Goal: Information Seeking & Learning: Learn about a topic

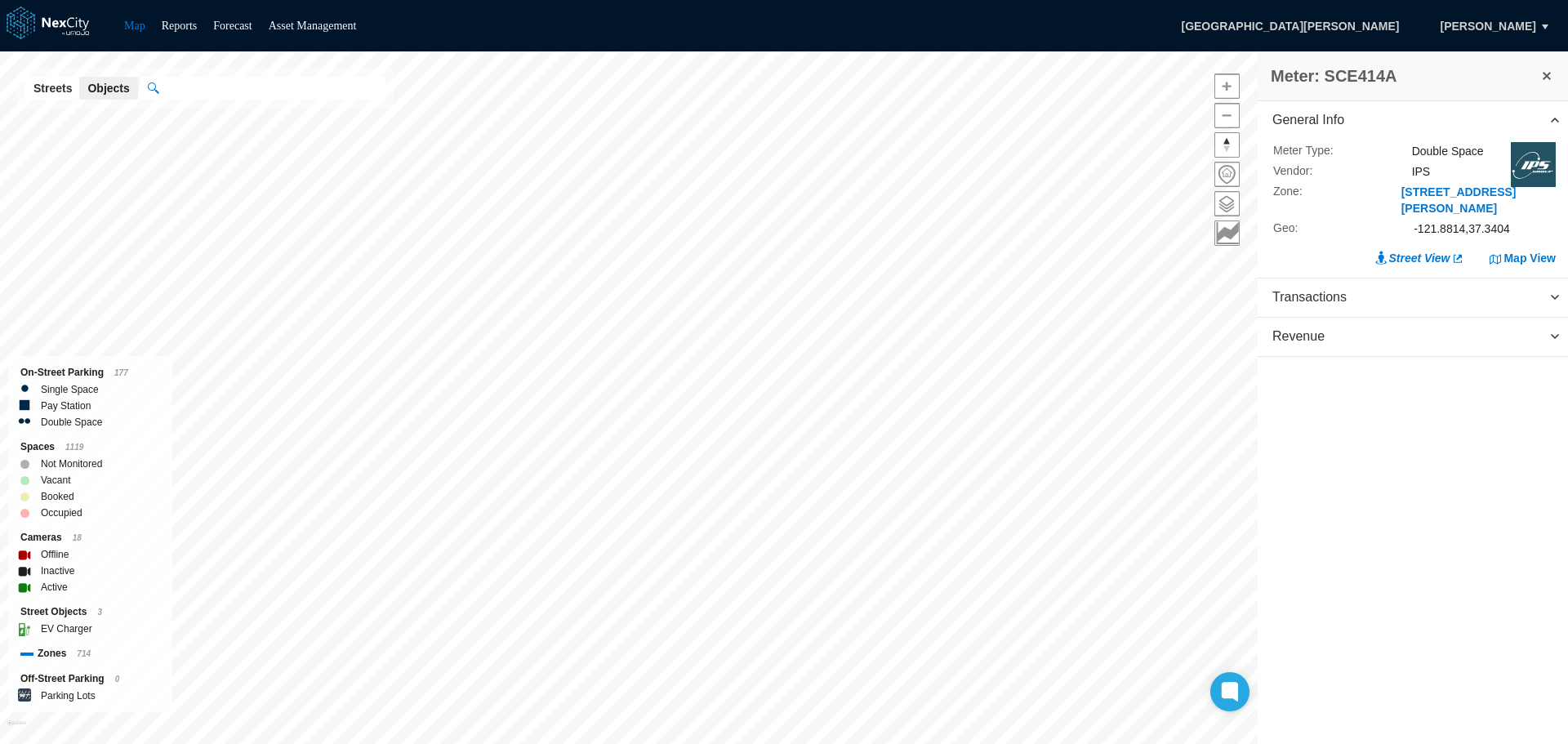
click at [1548, 78] on button at bounding box center [1547, 76] width 16 height 23
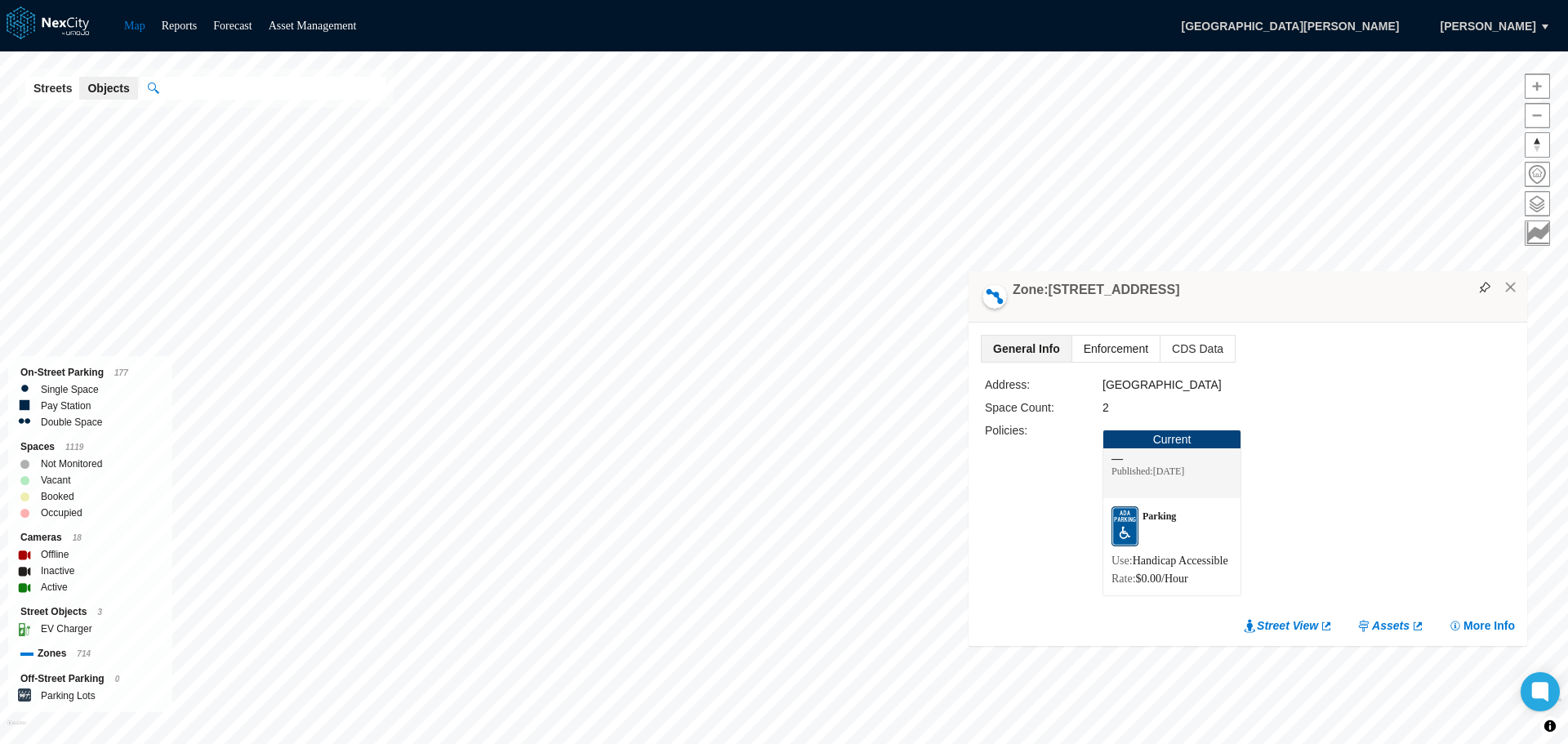
click at [1128, 336] on span "Enforcement" at bounding box center [1117, 349] width 87 height 26
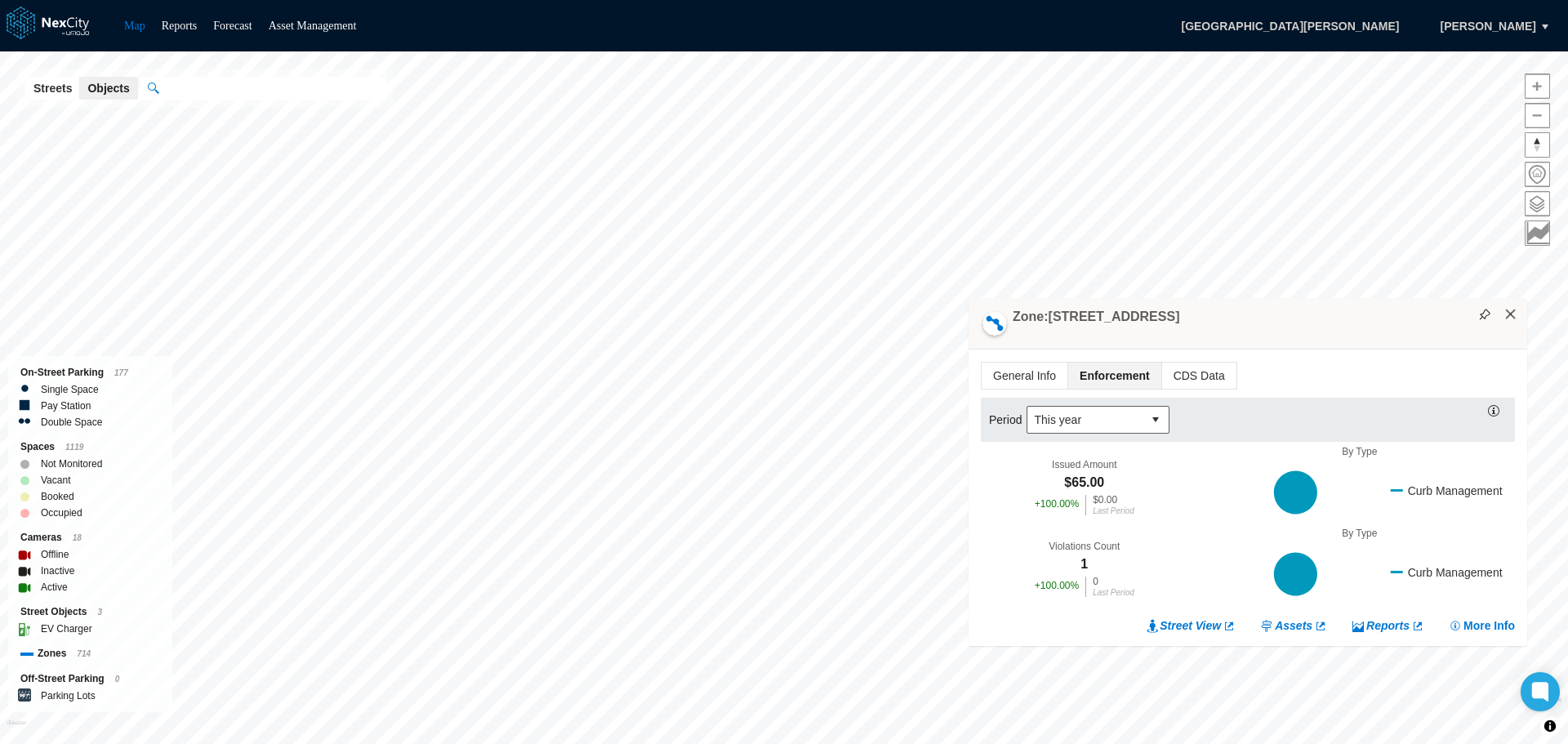
click at [1511, 317] on button "×" at bounding box center [1510, 314] width 15 height 15
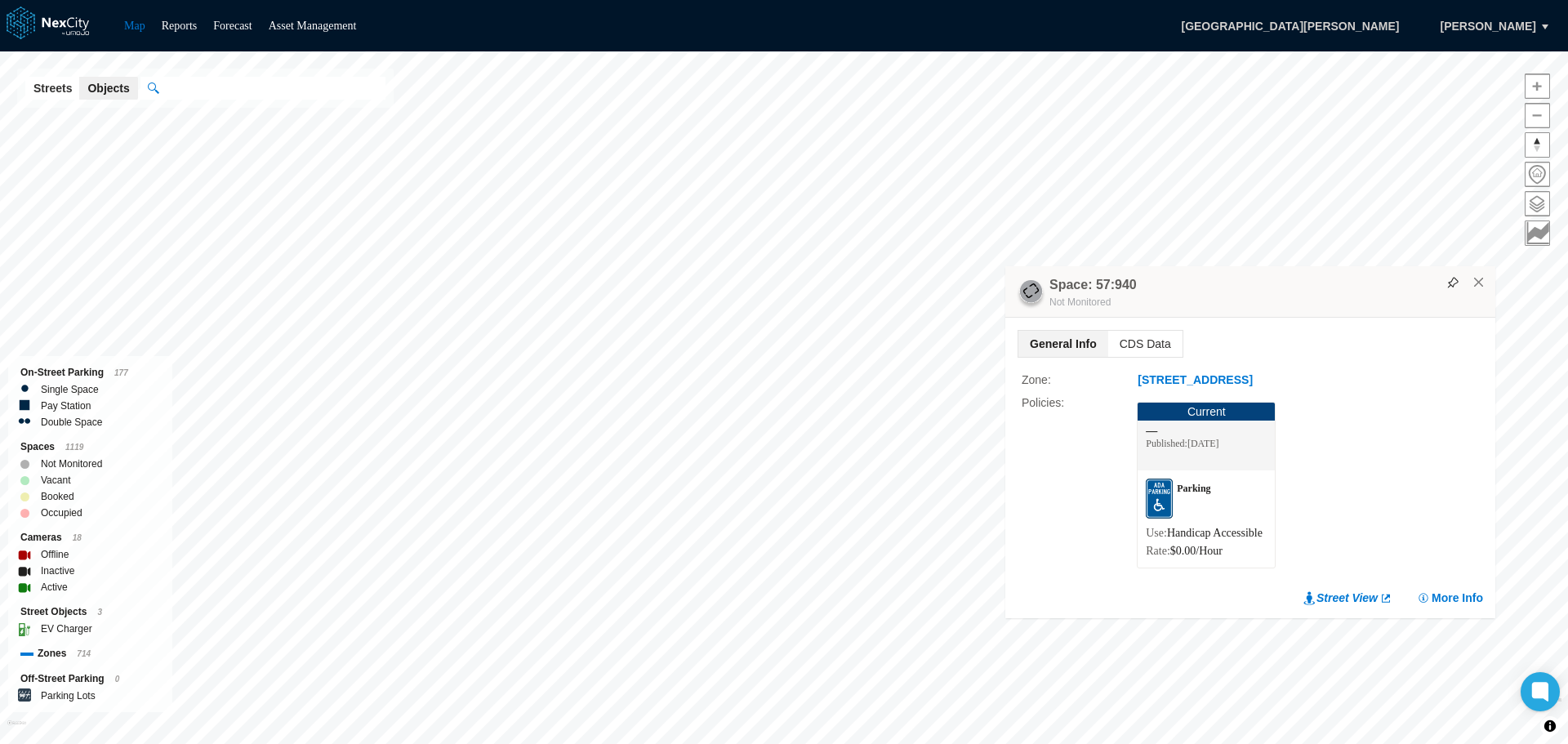
click at [1077, 331] on span "General Info" at bounding box center [1063, 344] width 89 height 26
click at [1158, 331] on span "CDS Data" at bounding box center [1145, 344] width 75 height 26
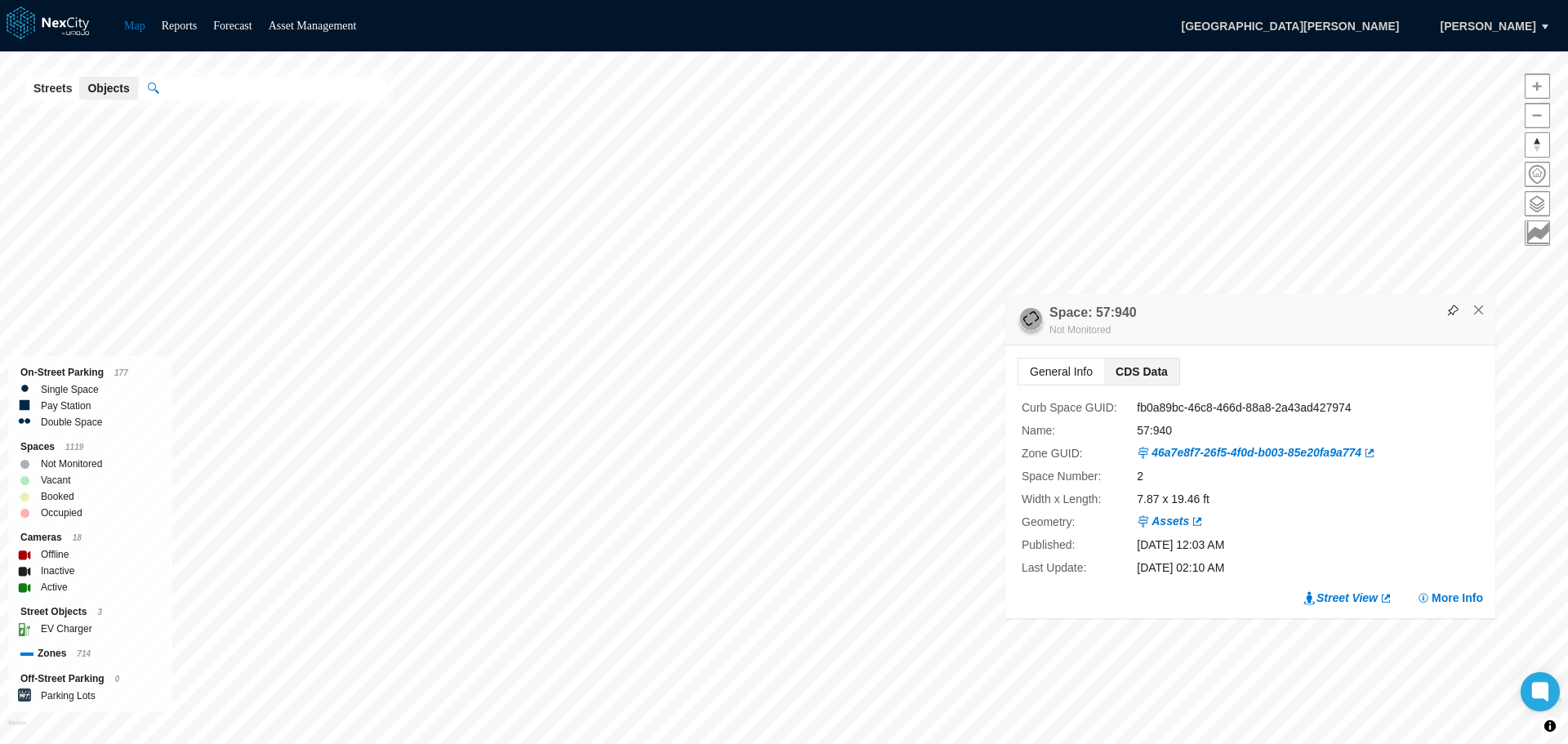
click at [1086, 373] on span "General Info" at bounding box center [1061, 372] width 86 height 26
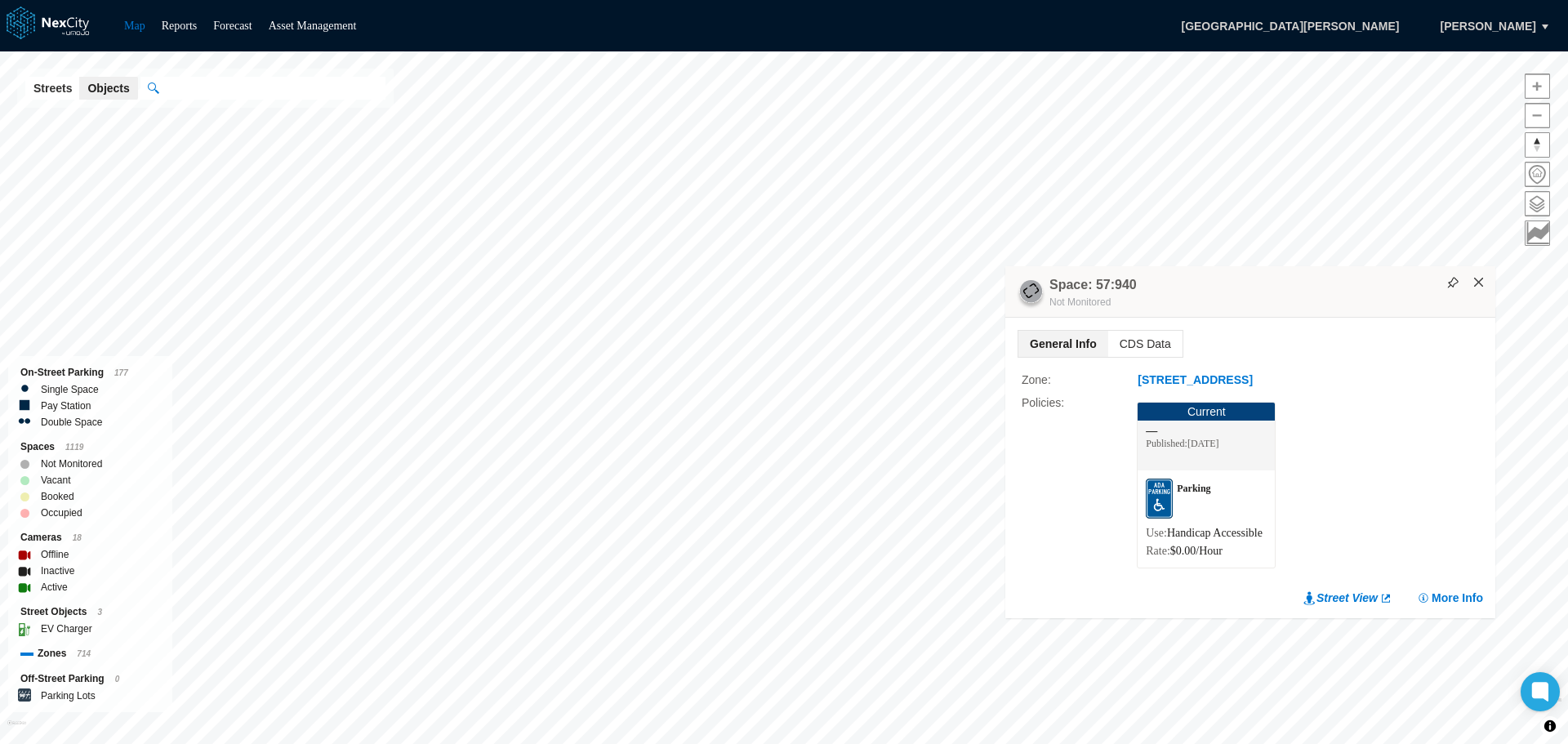
click at [1481, 276] on button "×" at bounding box center [1479, 282] width 15 height 15
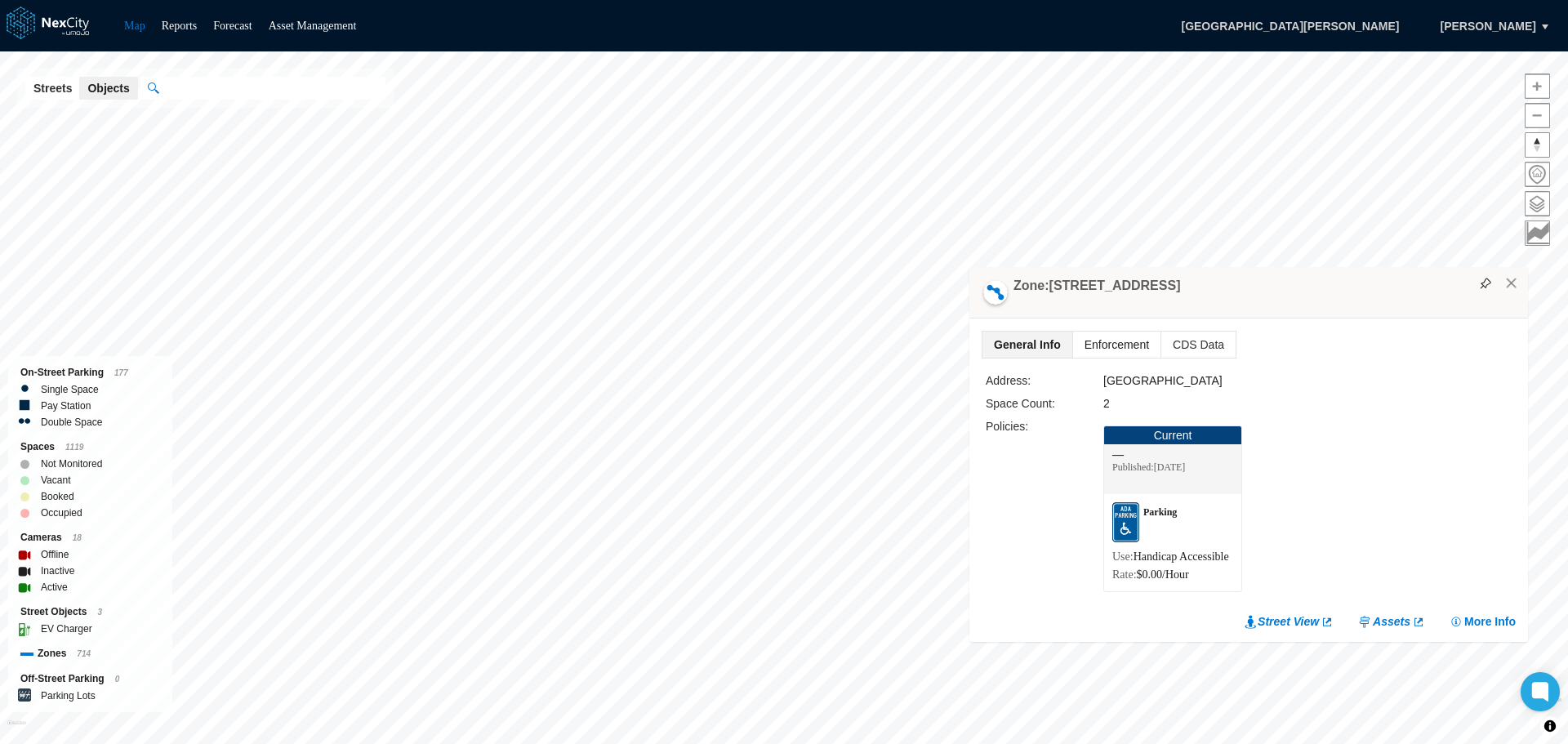
click at [1132, 331] on span "Enforcement" at bounding box center [1117, 344] width 87 height 26
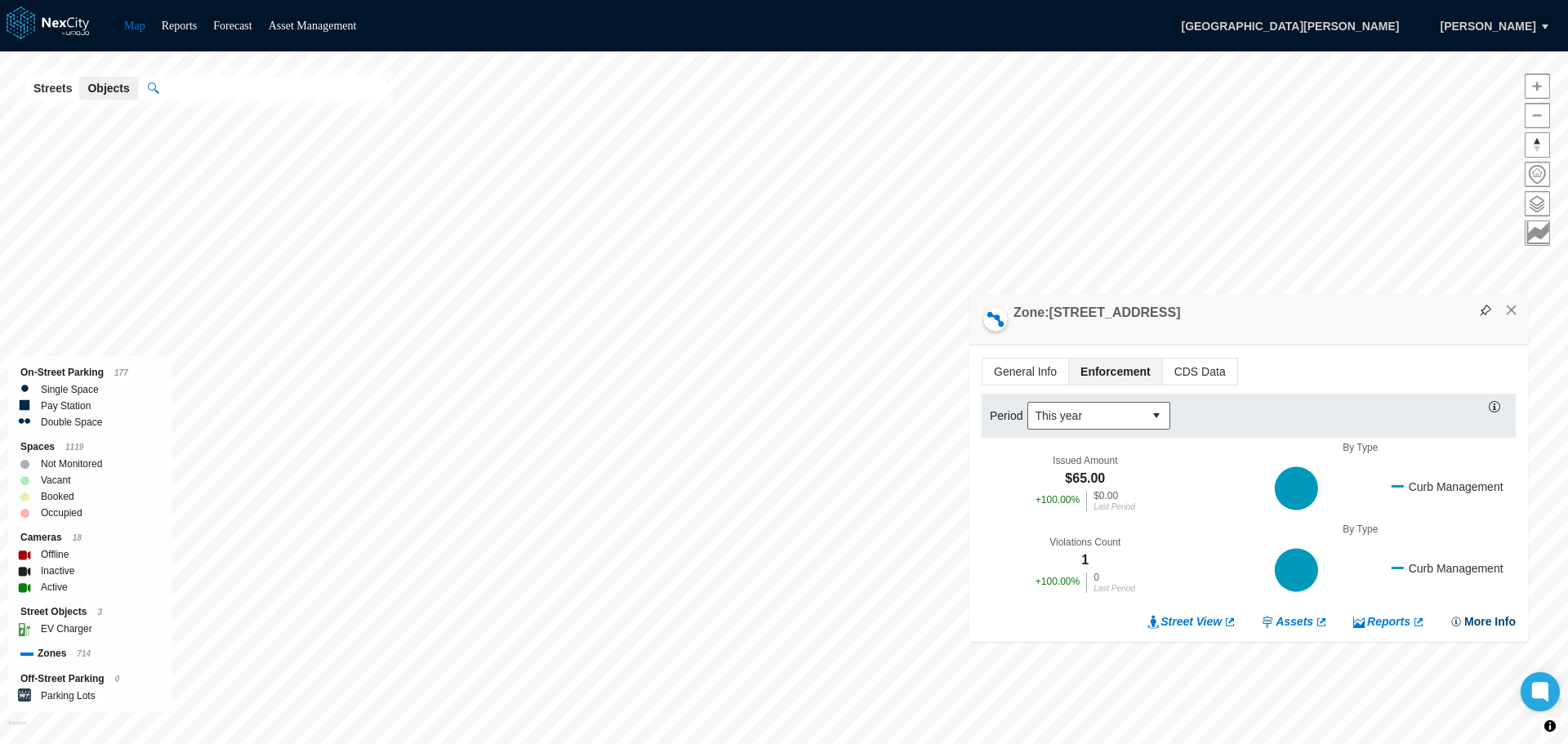
click at [1489, 620] on button "More Info" at bounding box center [1482, 622] width 67 height 16
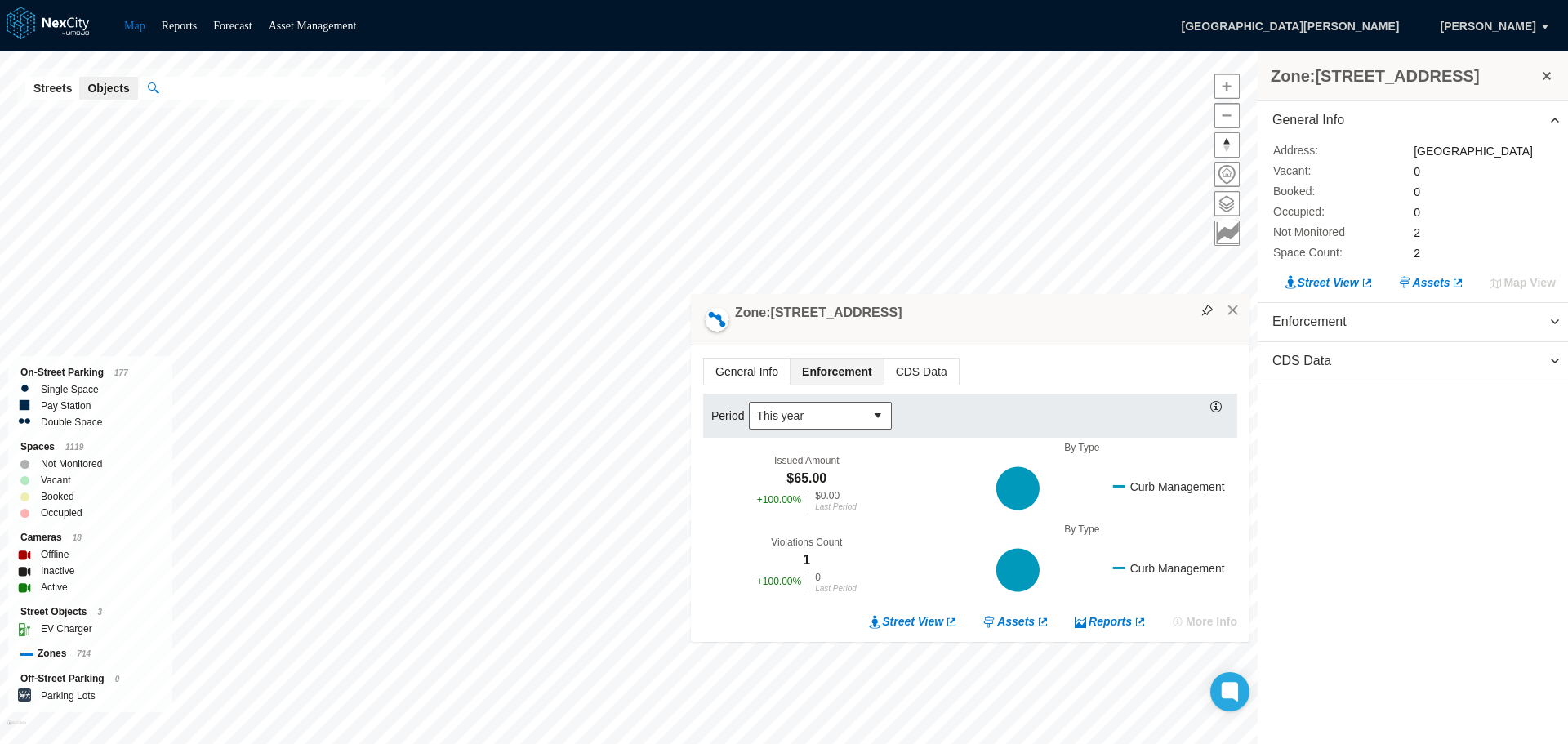
click at [755, 360] on span "General Info" at bounding box center [747, 372] width 86 height 26
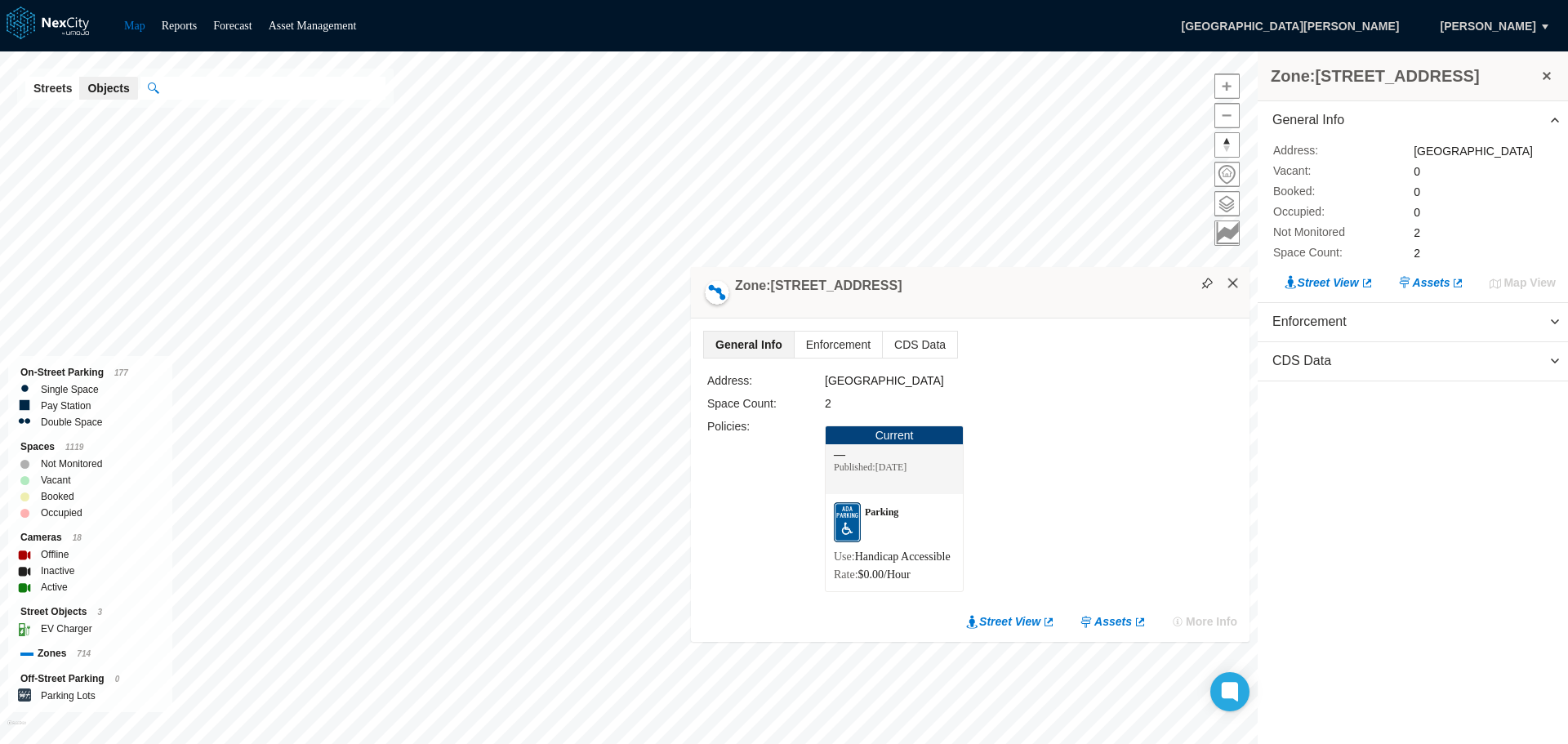
click at [1230, 277] on button "×" at bounding box center [1233, 283] width 15 height 15
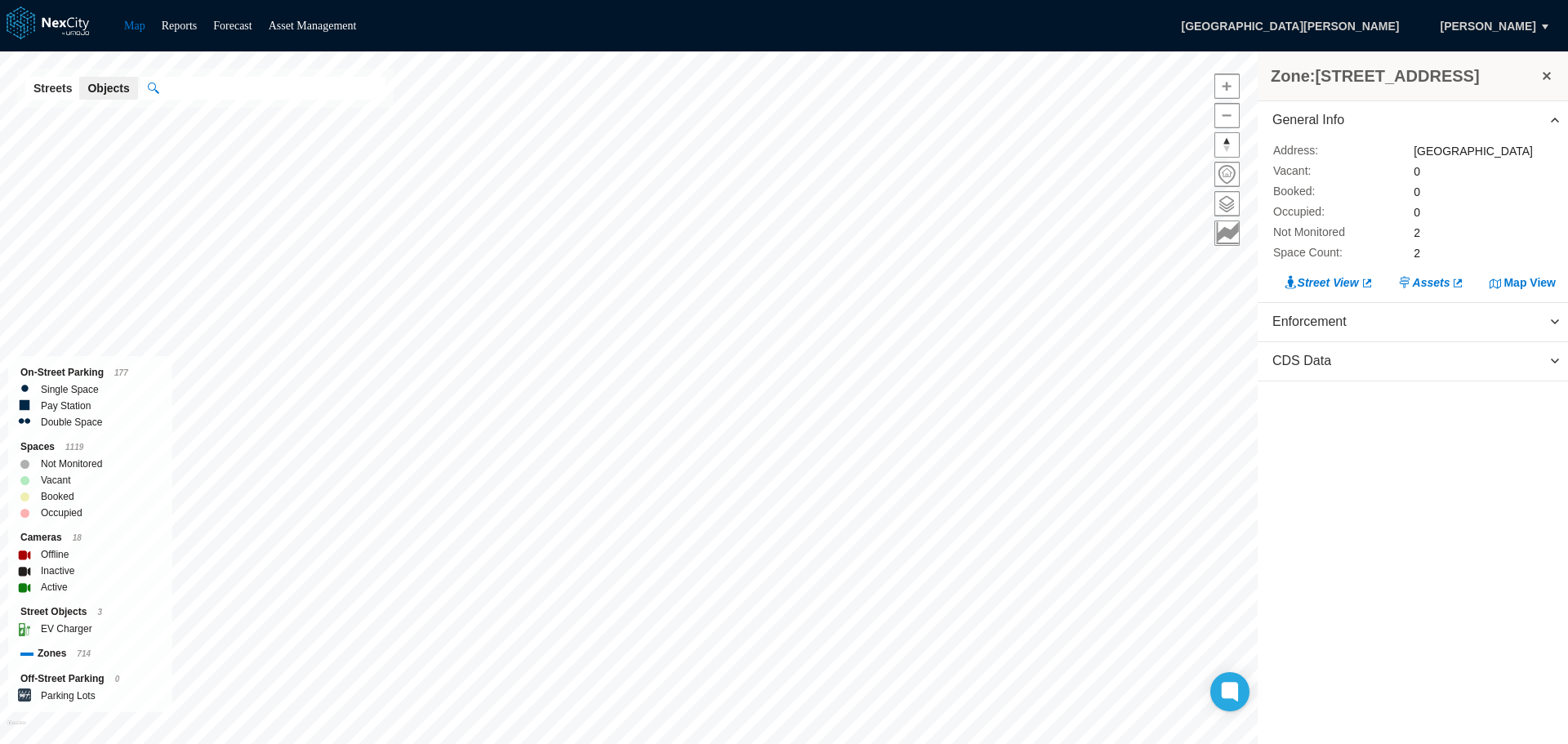
click at [1545, 74] on button at bounding box center [1547, 76] width 16 height 23
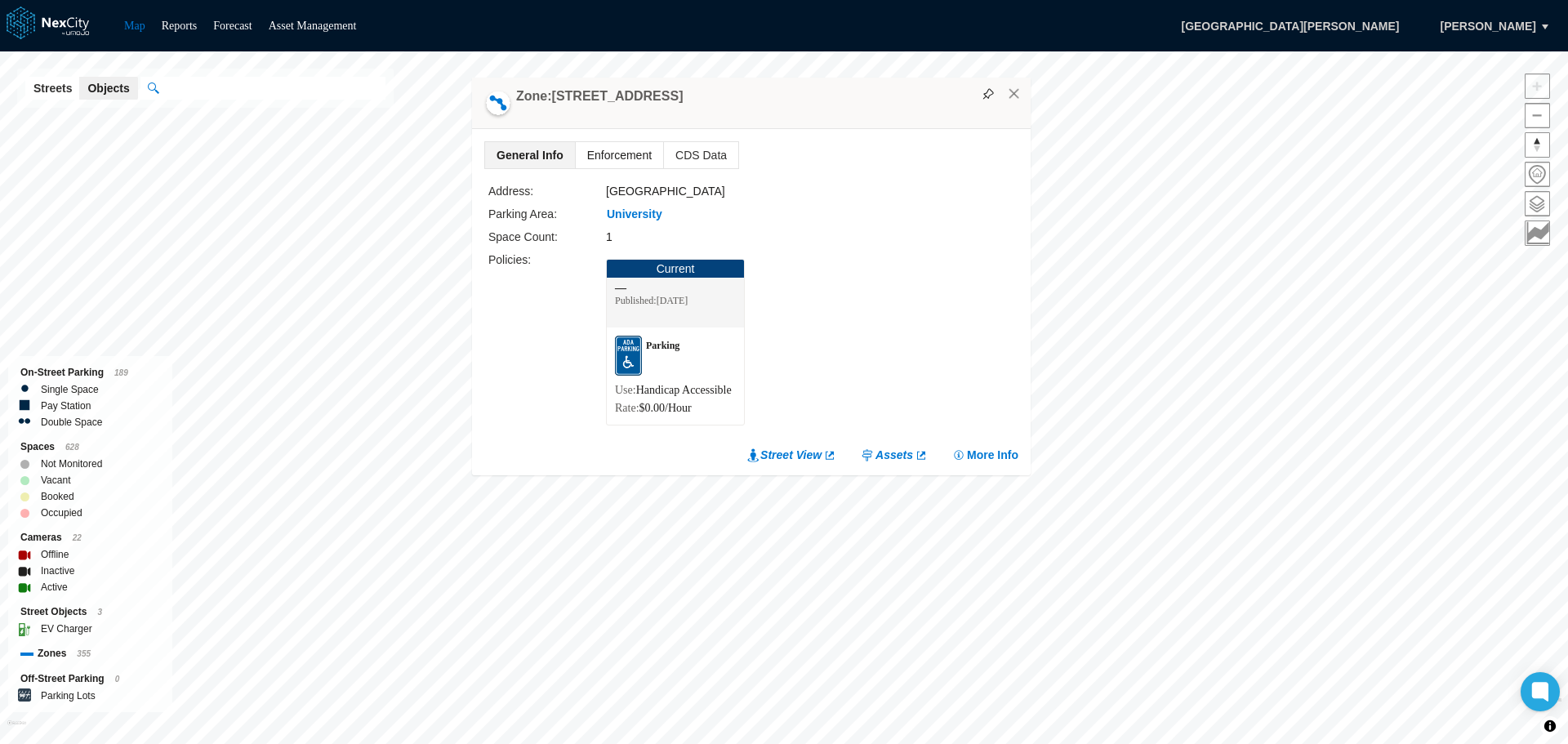
click at [621, 142] on span "Enforcement" at bounding box center [619, 155] width 87 height 26
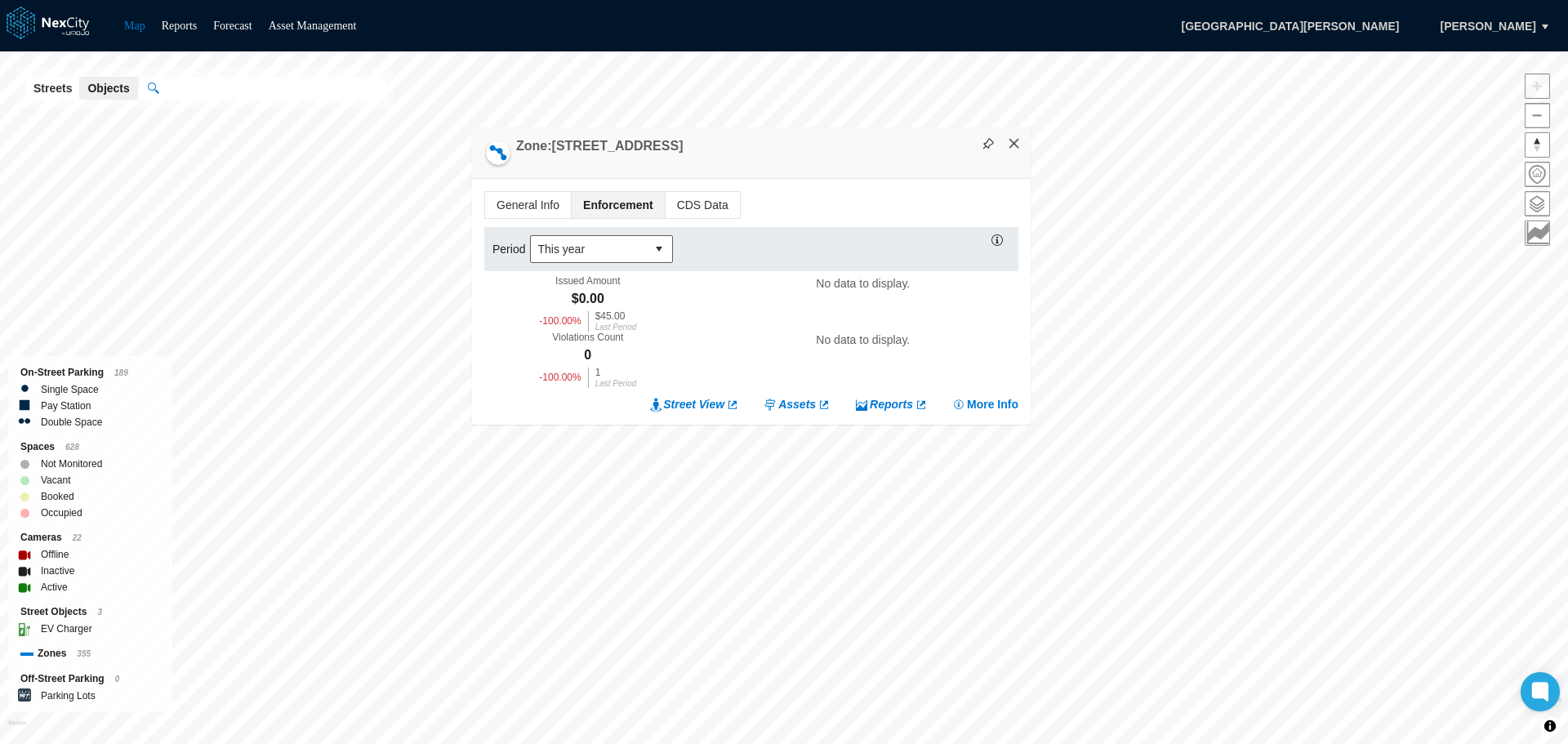
click at [1014, 145] on button "×" at bounding box center [1014, 143] width 15 height 15
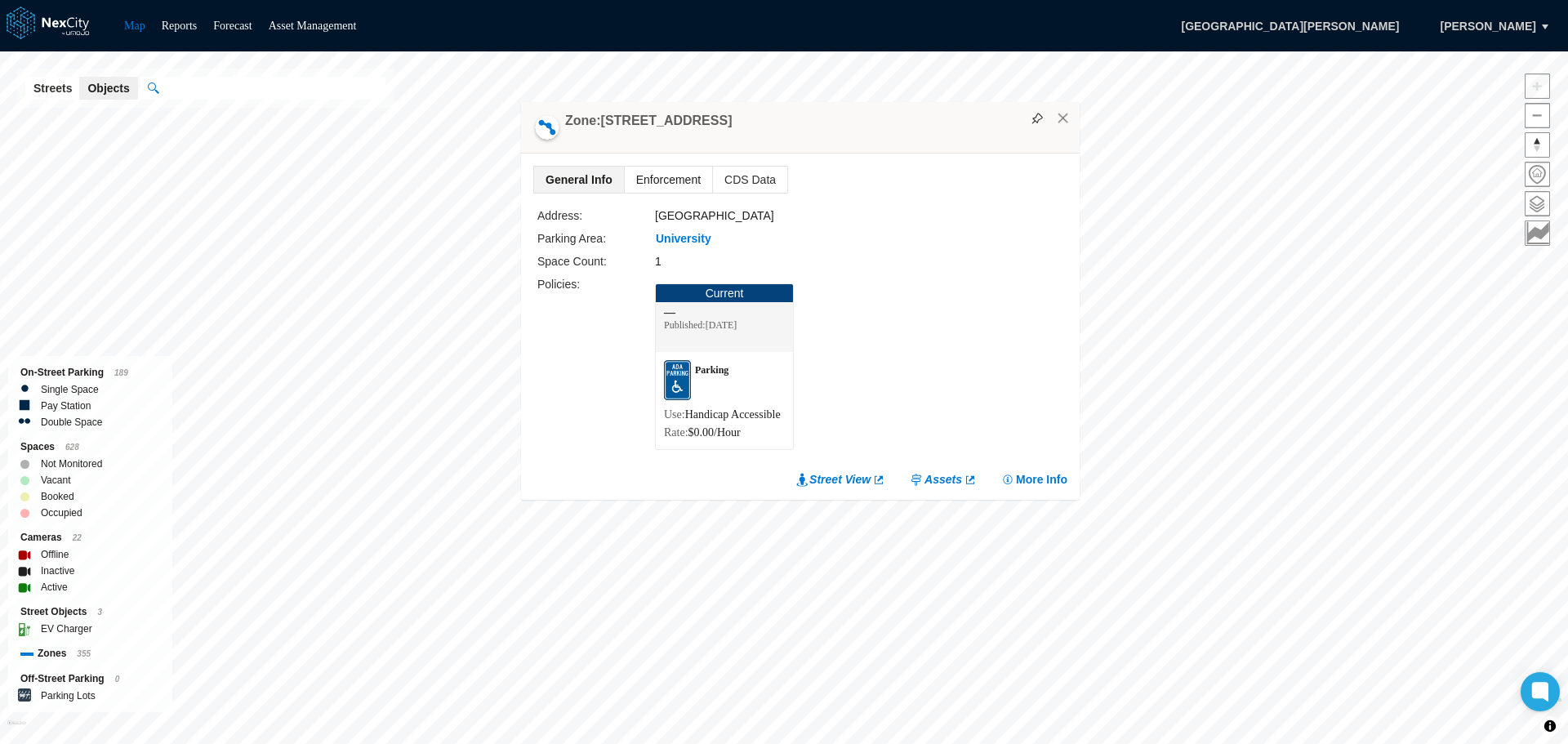
click at [679, 167] on span "Enforcement" at bounding box center [668, 180] width 87 height 26
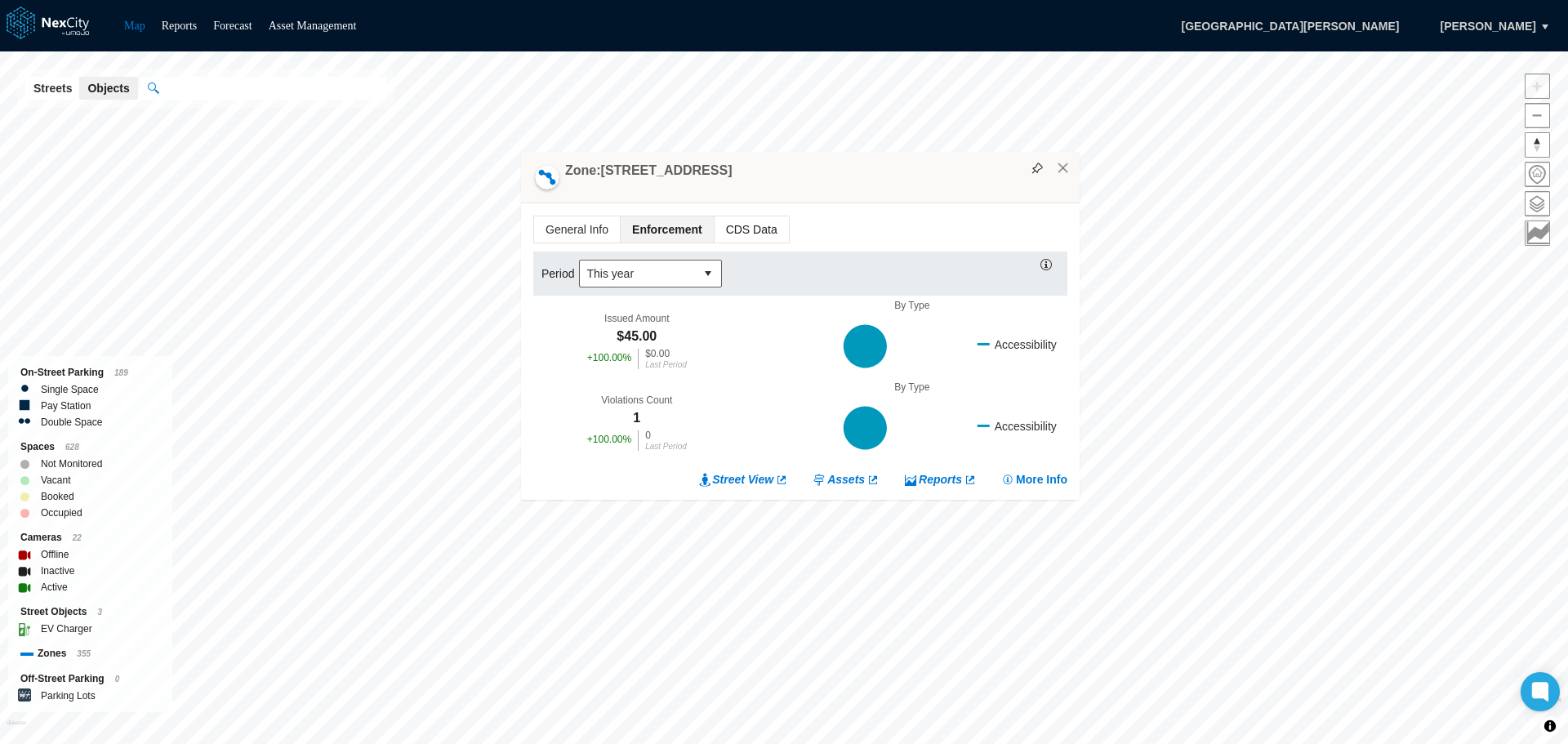
click at [753, 226] on span "CDS Data" at bounding box center [752, 230] width 75 height 26
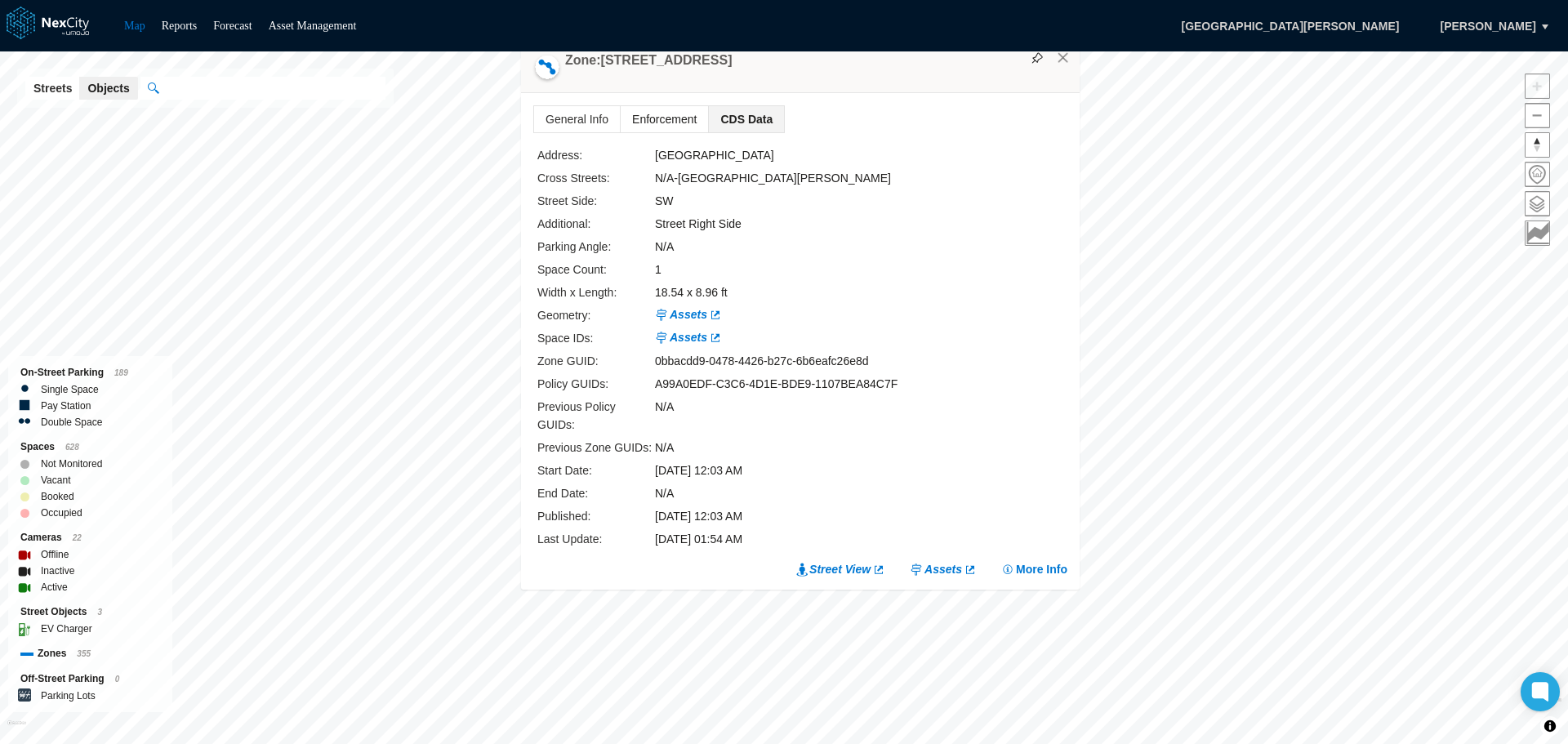
click at [665, 132] on span "Enforcement" at bounding box center [664, 119] width 87 height 26
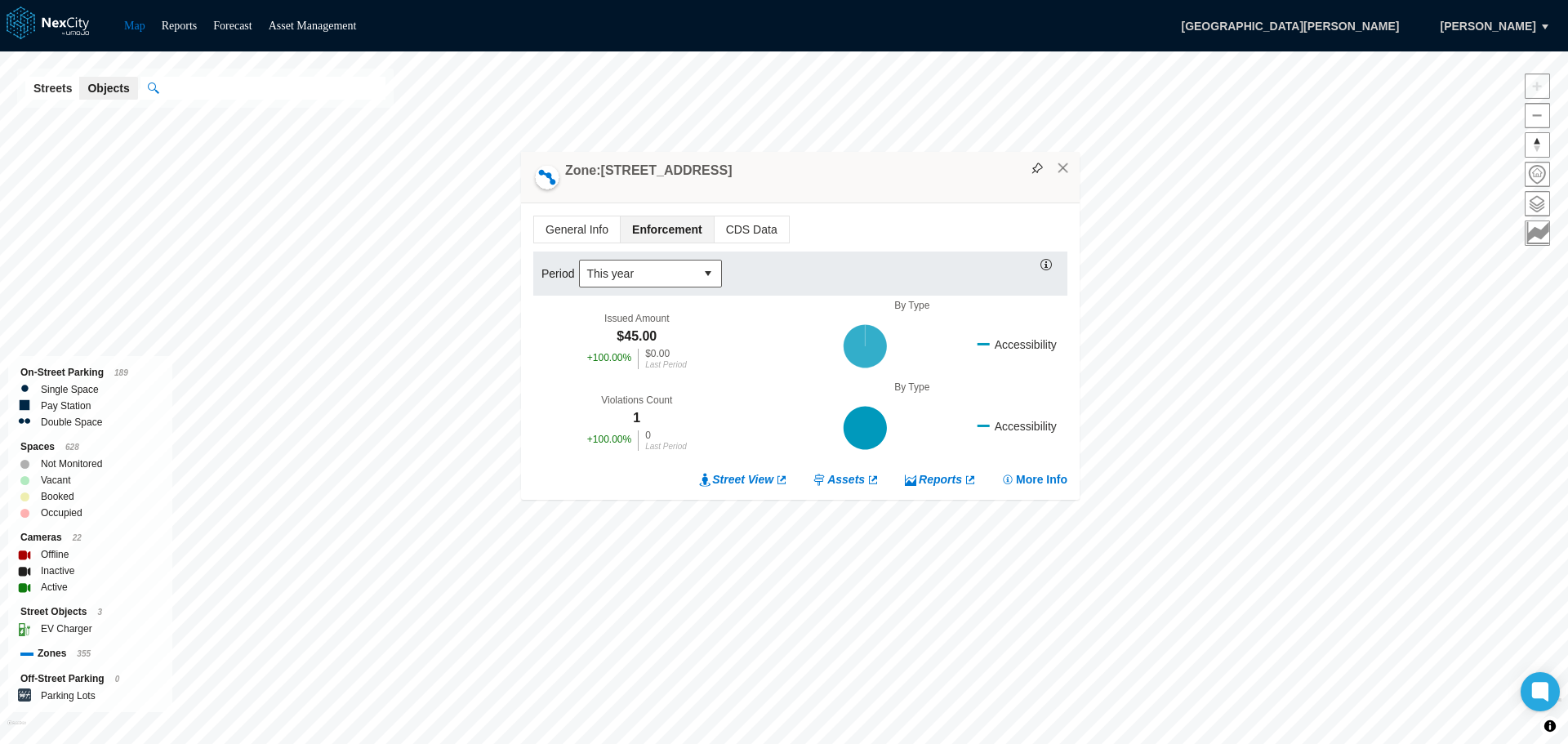
click at [1032, 341] on icon at bounding box center [1016, 344] width 78 height 16
click at [631, 415] on div "Violations Count 1 + 100.00 % 0 Last Period" at bounding box center [636, 423] width 208 height 82
click at [757, 478] on link "Street View" at bounding box center [744, 479] width 89 height 16
click at [1064, 171] on button "×" at bounding box center [1063, 168] width 15 height 15
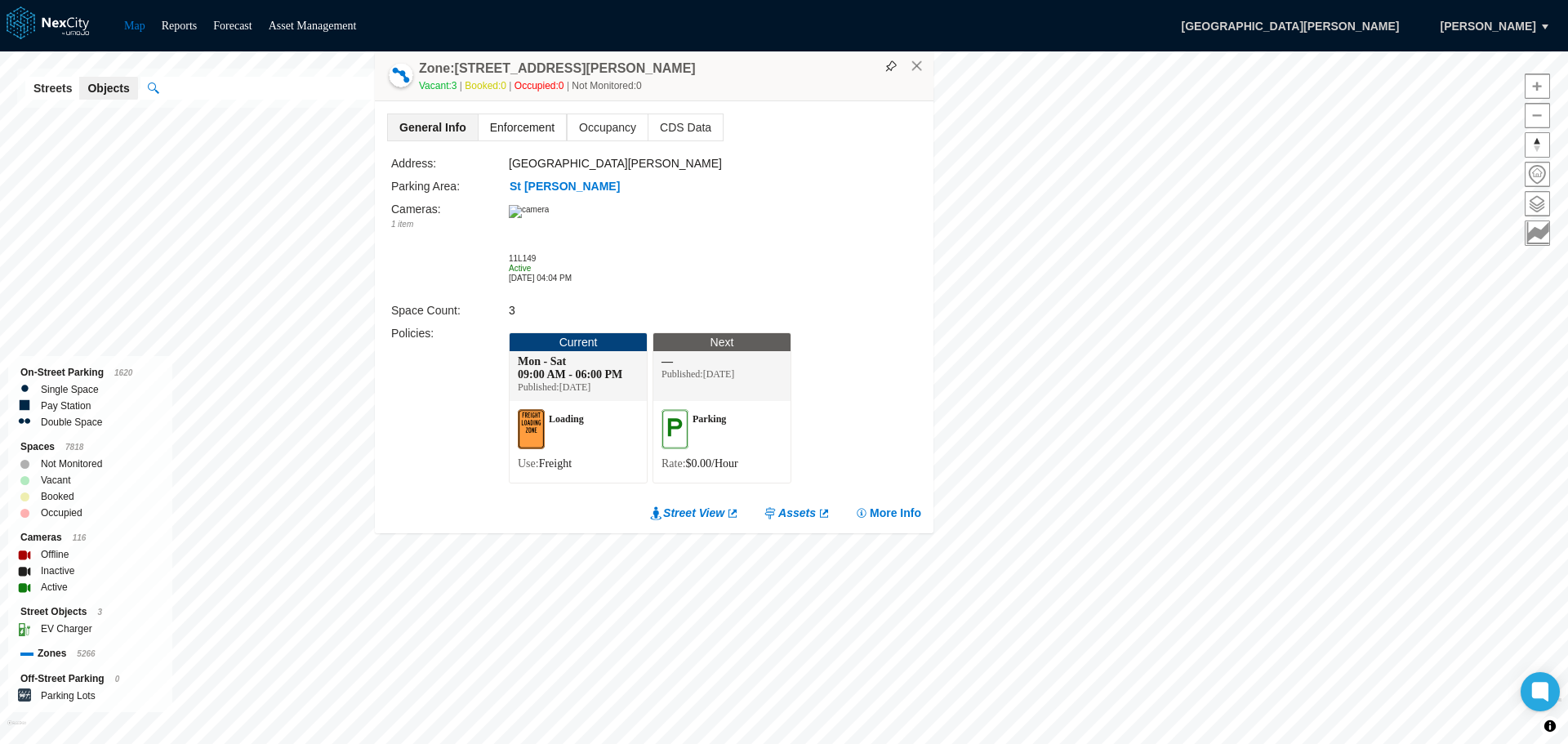
click at [518, 124] on span "Enforcement" at bounding box center [522, 127] width 87 height 26
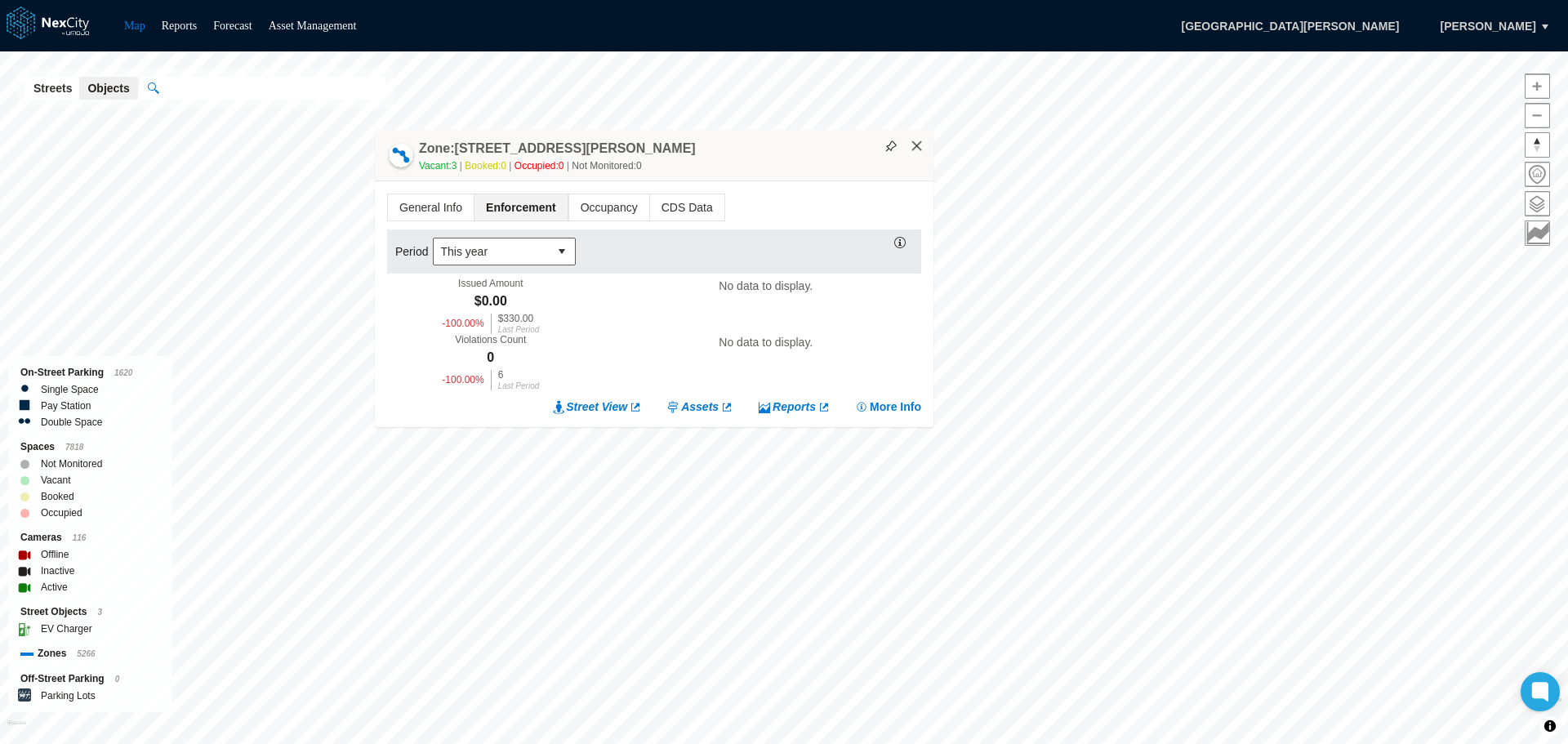
click at [917, 148] on button "×" at bounding box center [917, 146] width 15 height 15
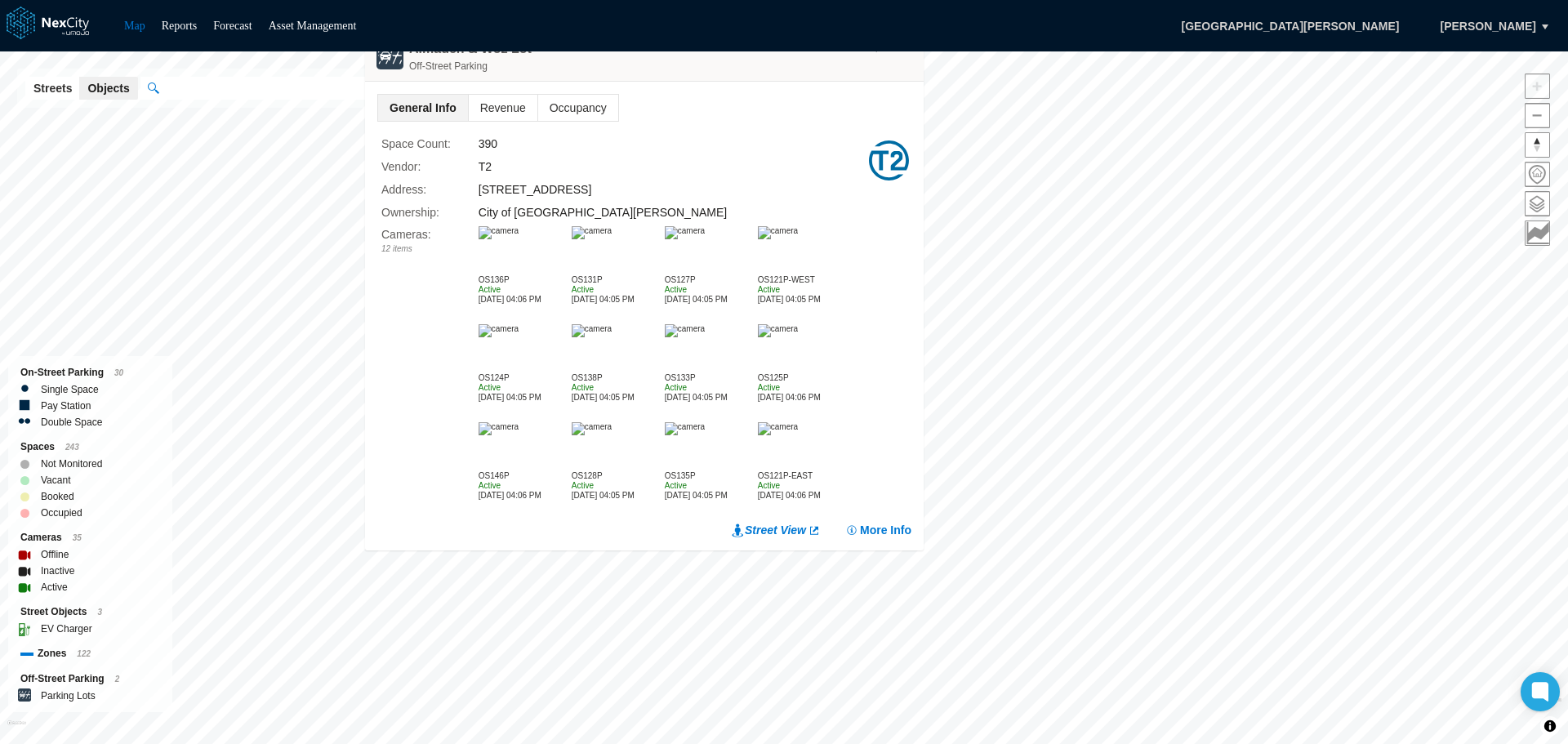
click at [519, 240] on img at bounding box center [498, 233] width 40 height 13
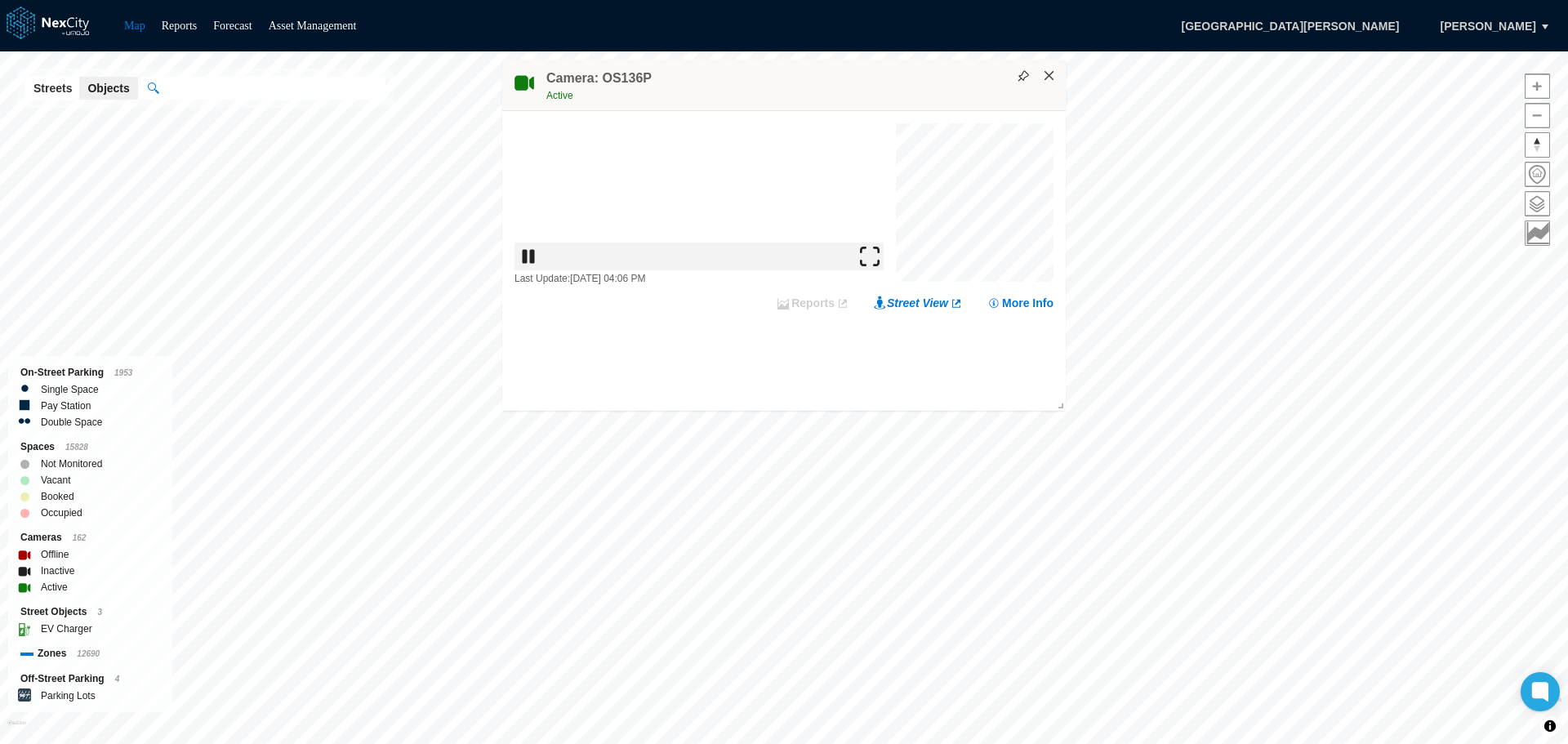
click at [1054, 76] on button "×" at bounding box center [1049, 76] width 15 height 15
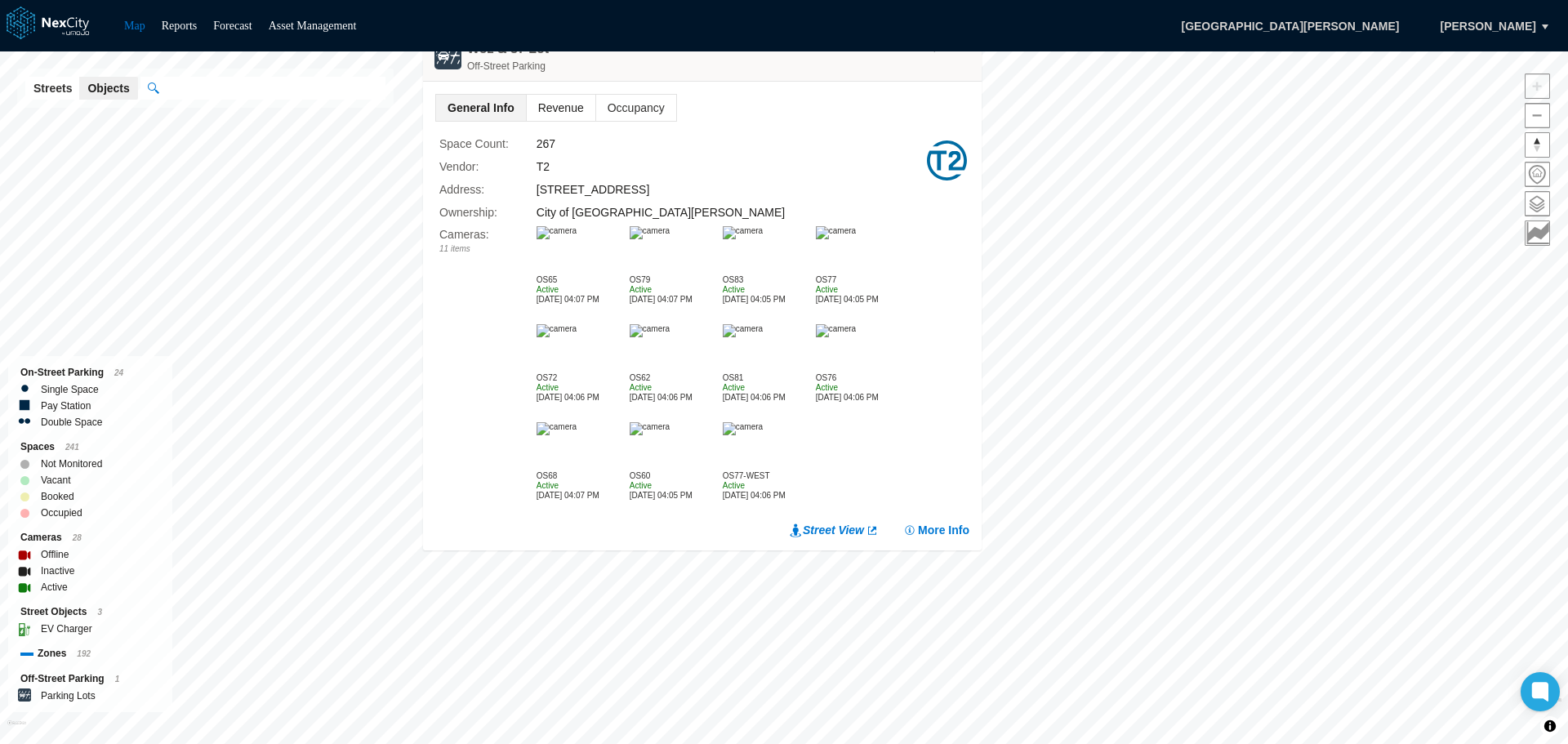
click at [556, 101] on span "Revenue" at bounding box center [561, 107] width 69 height 26
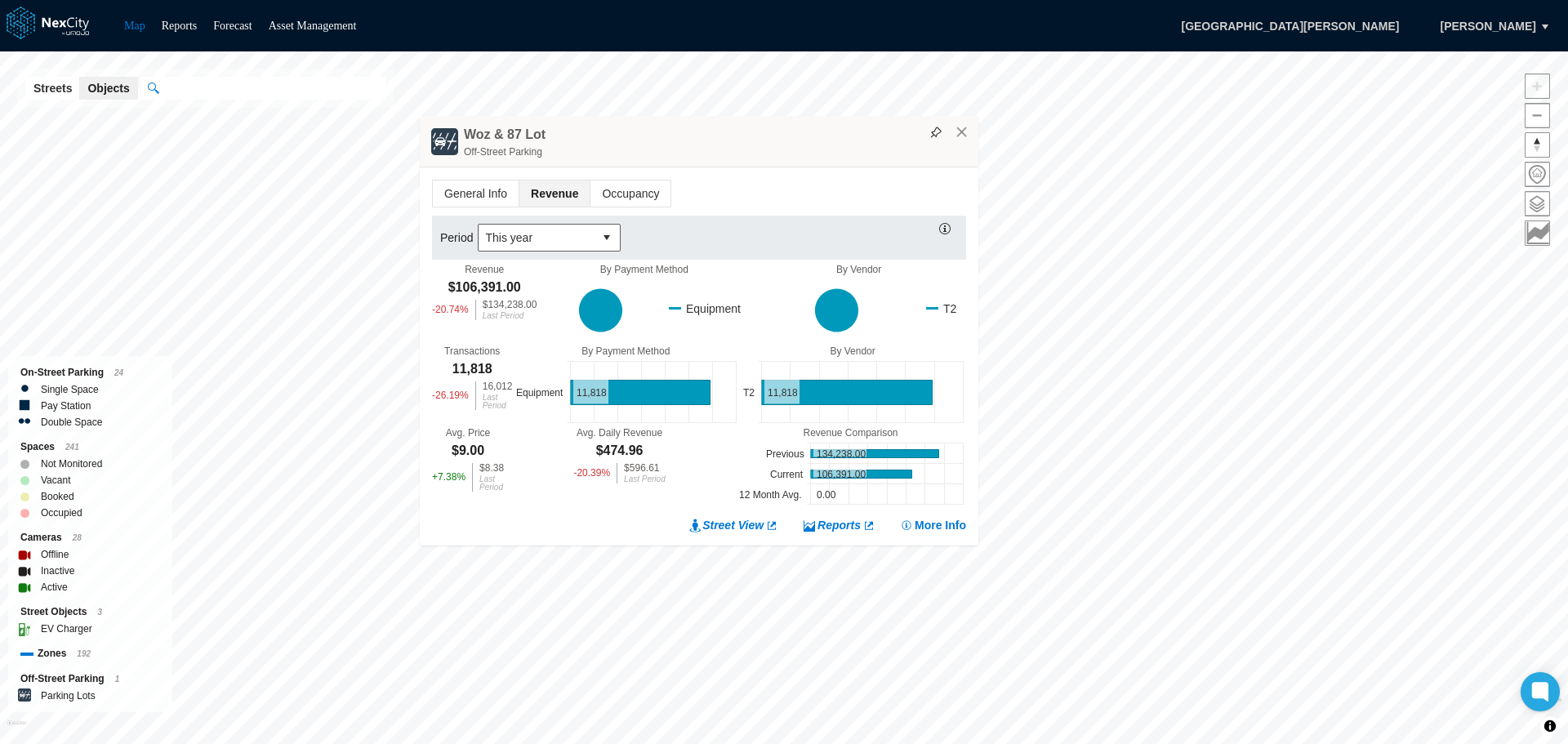
drag, startPoint x: 784, startPoint y: 336, endPoint x: 781, endPoint y: 134, distance: 202.0
click at [781, 144] on div "Off-Street Parking" at bounding box center [717, 152] width 506 height 16
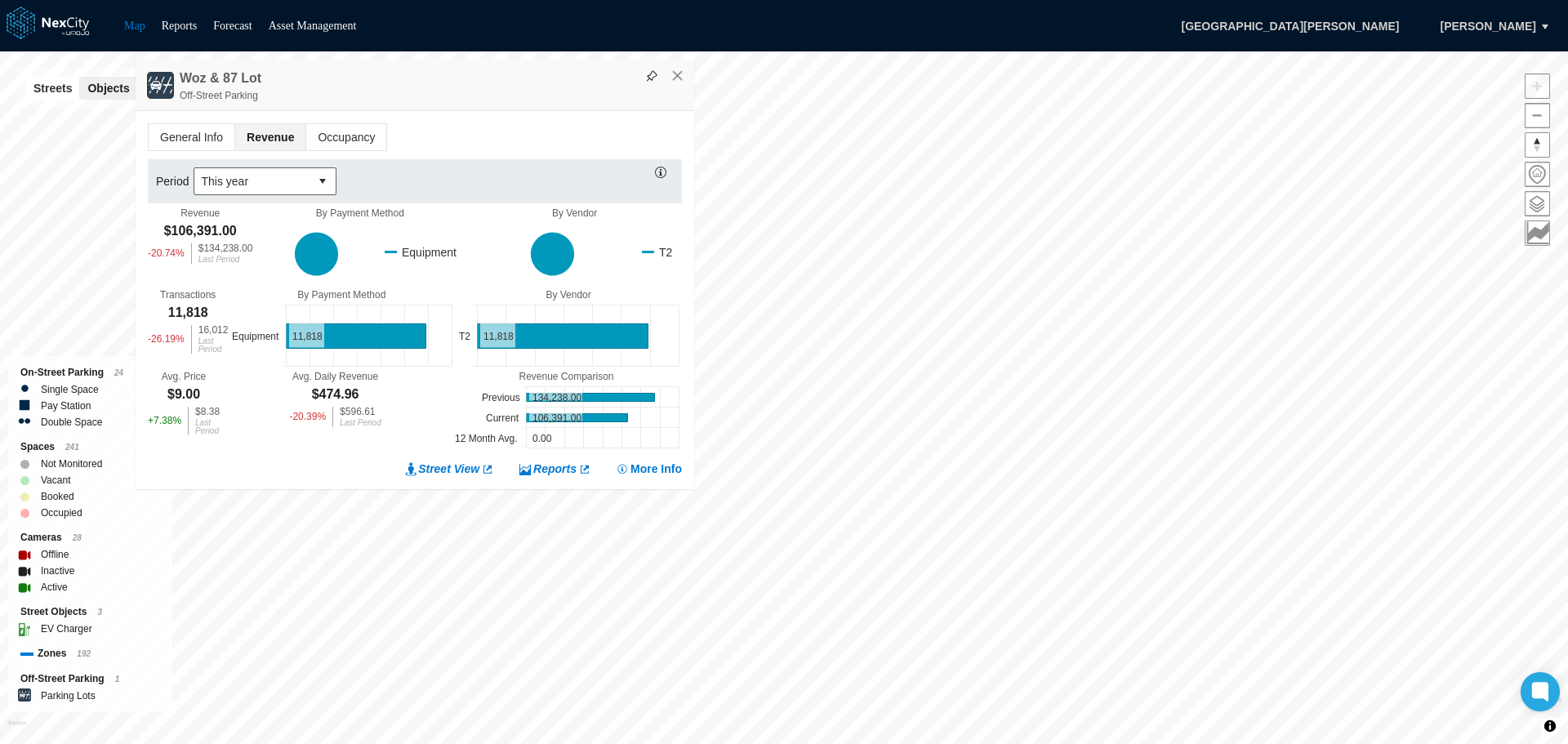
click at [245, 133] on span "Revenue" at bounding box center [270, 137] width 71 height 26
click at [345, 134] on span "Occupancy" at bounding box center [346, 137] width 80 height 26
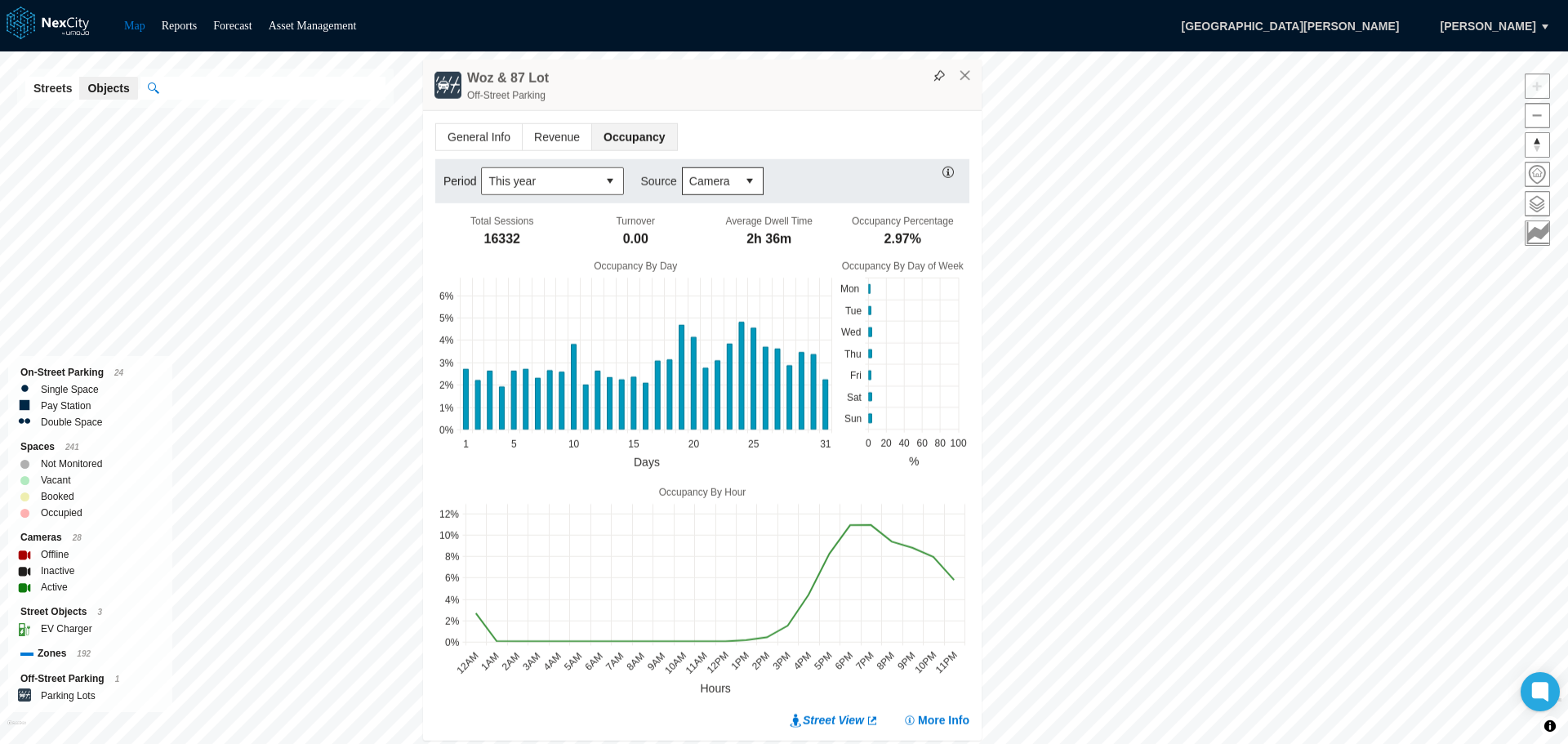
click at [967, 88] on div "Off-Street Parking" at bounding box center [720, 95] width 506 height 16
click at [966, 79] on button "×" at bounding box center [965, 76] width 15 height 15
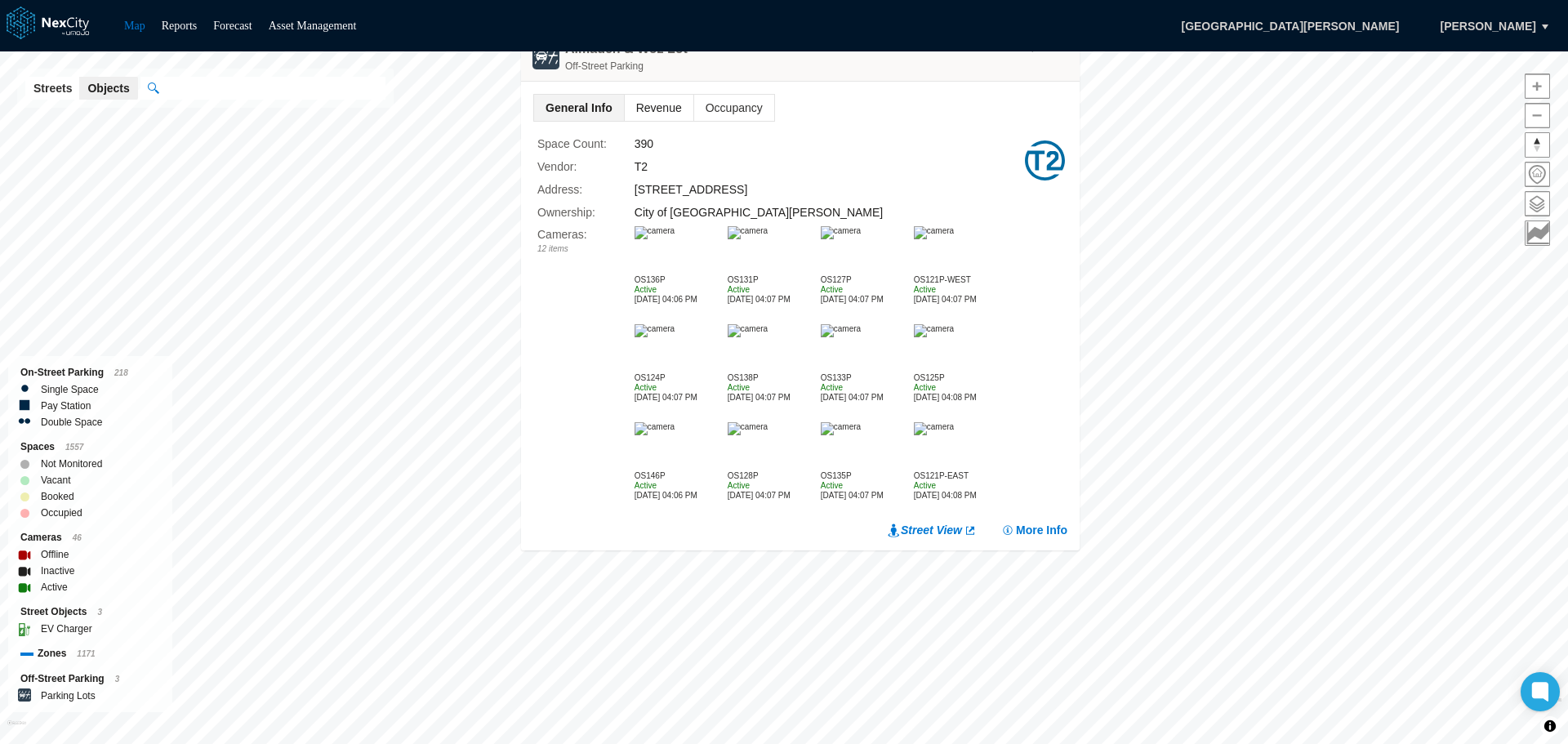
click at [652, 102] on span "Revenue" at bounding box center [658, 107] width 69 height 26
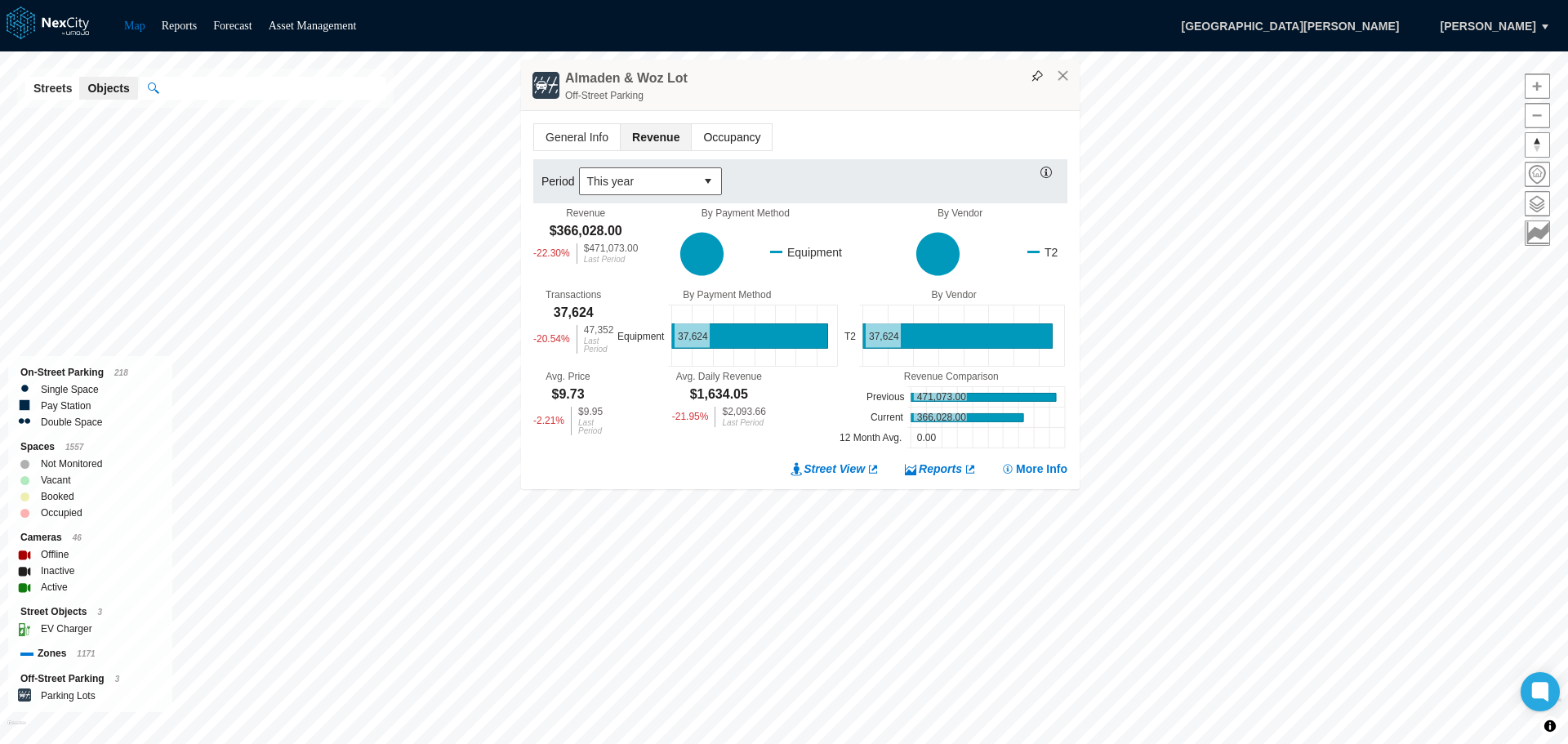
click at [730, 133] on span "Occupancy" at bounding box center [732, 137] width 80 height 26
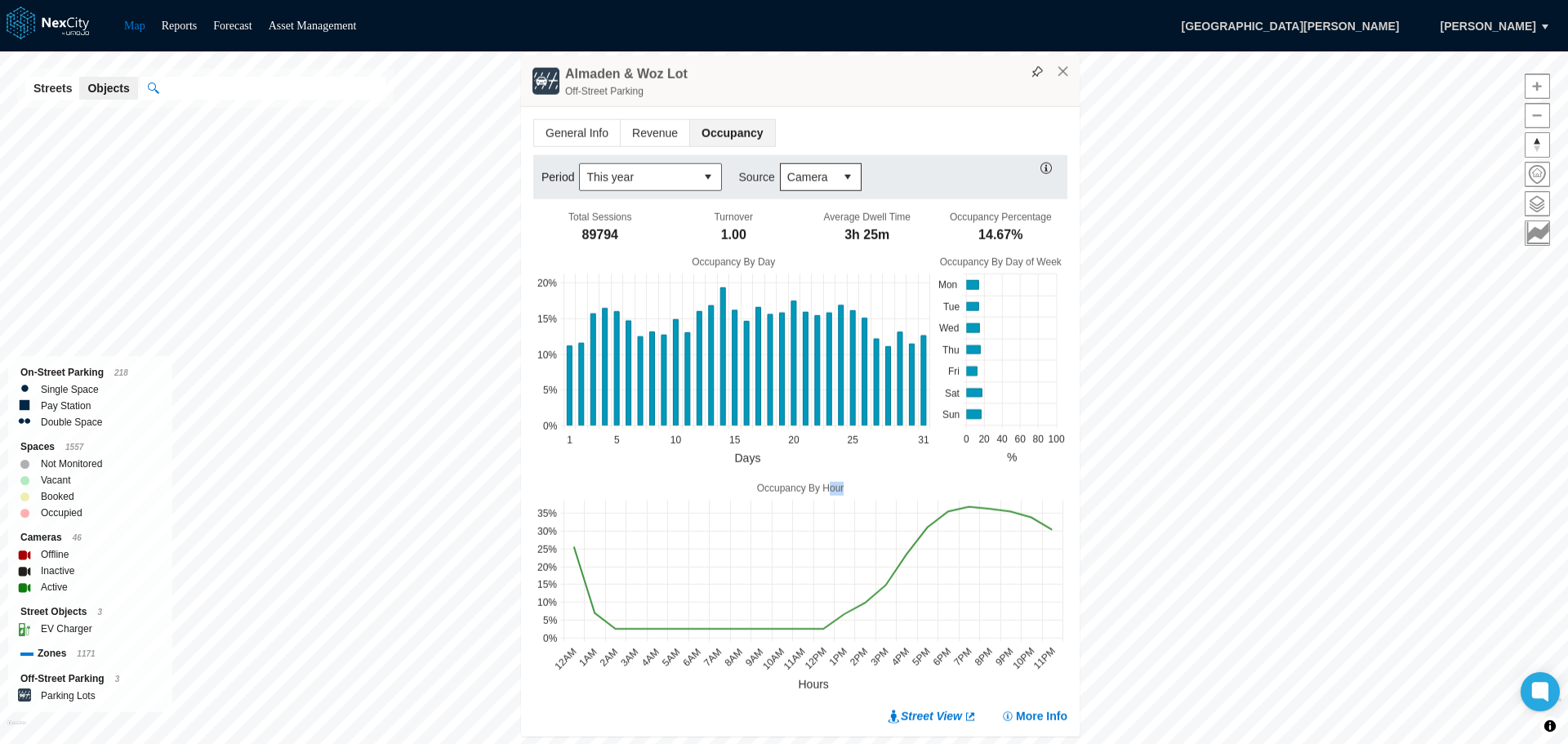
drag, startPoint x: 920, startPoint y: 494, endPoint x: 826, endPoint y: 491, distance: 94.0
click at [826, 491] on div "Occupancy By Hour" at bounding box center [799, 489] width 534 height 14
click at [707, 171] on button "select" at bounding box center [708, 177] width 26 height 26
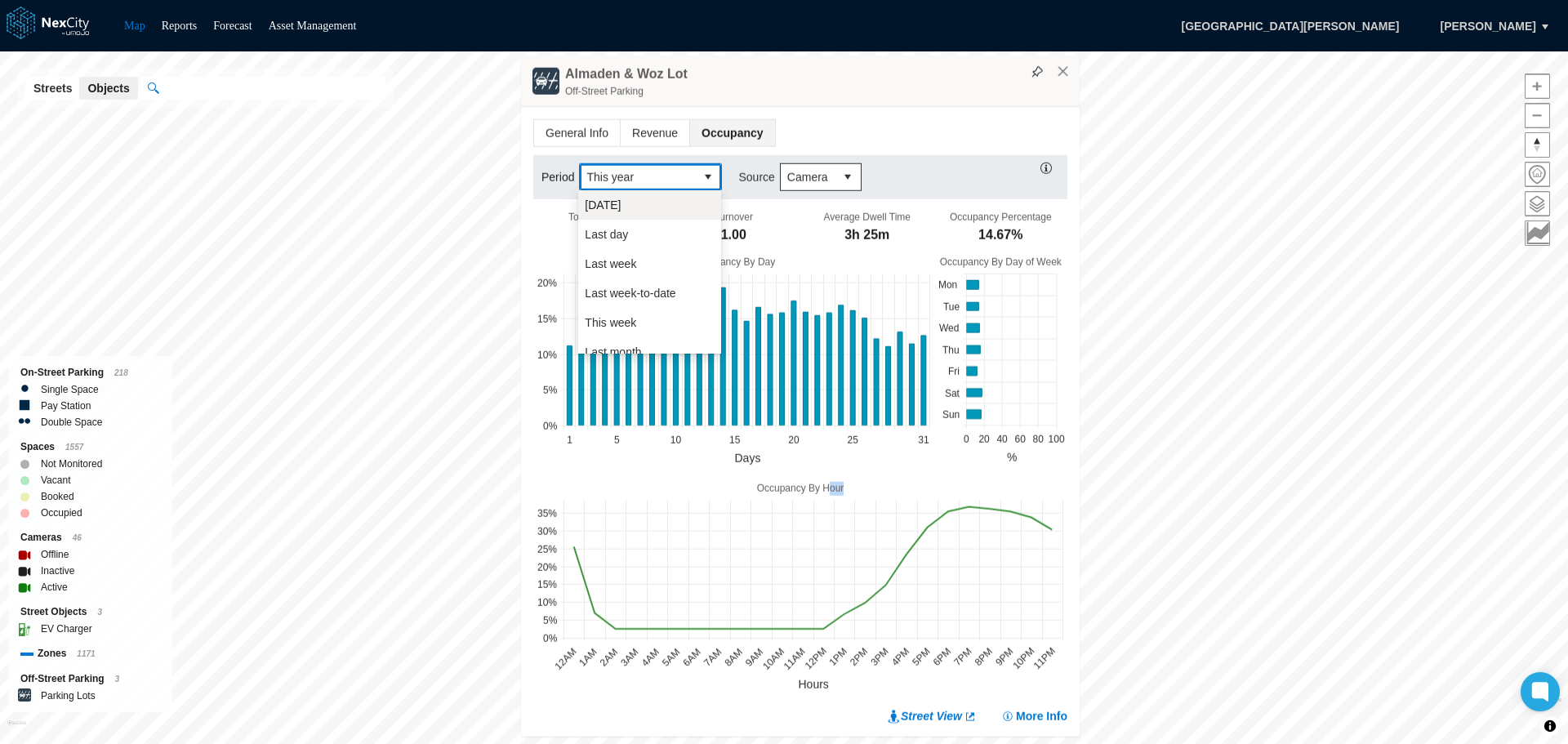
click at [612, 203] on span "[DATE]" at bounding box center [603, 205] width 36 height 16
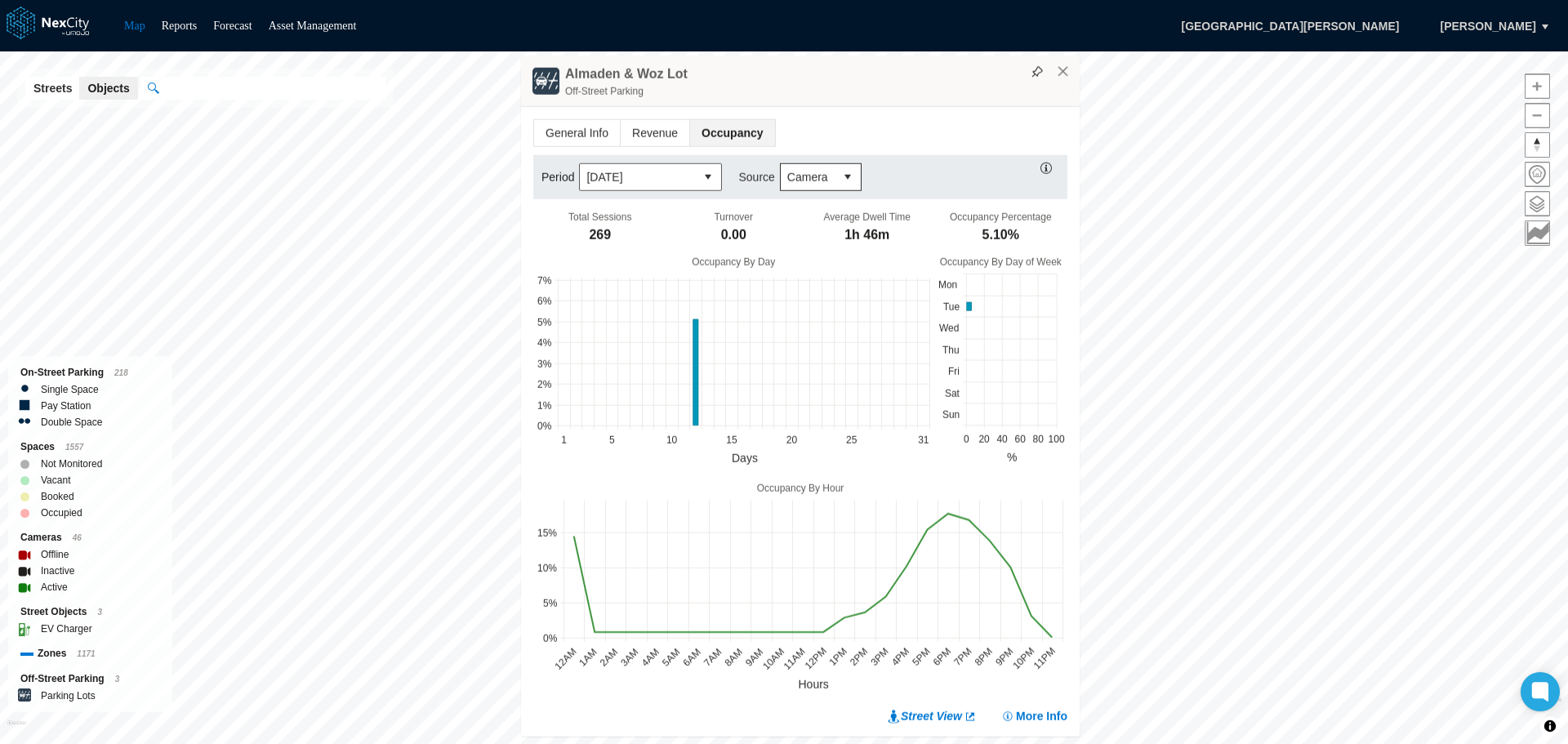
click at [739, 126] on span "Occupancy" at bounding box center [732, 133] width 85 height 26
click at [657, 122] on span "Revenue" at bounding box center [654, 133] width 69 height 26
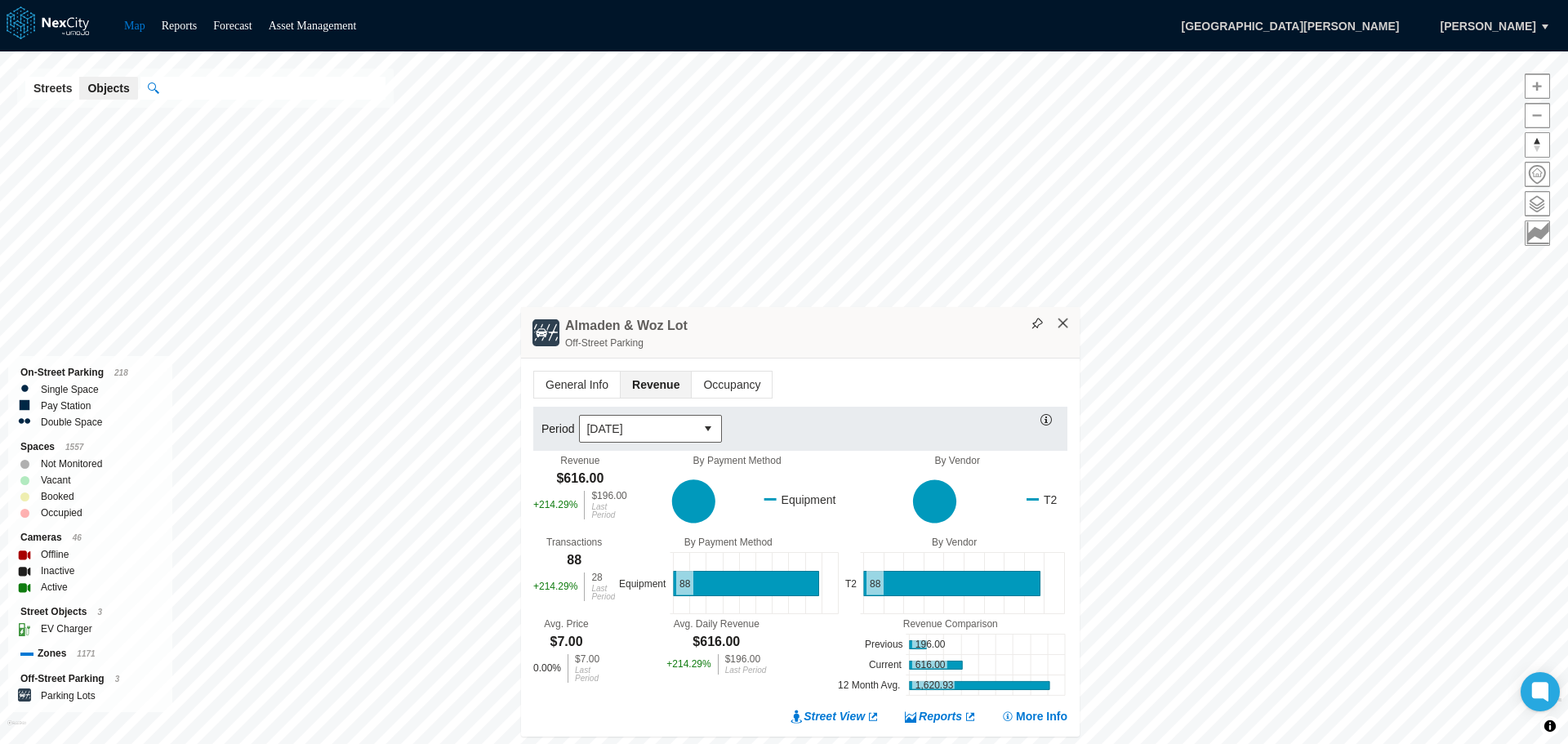
click at [1063, 320] on button "×" at bounding box center [1063, 323] width 15 height 15
